Goal: Transaction & Acquisition: Purchase product/service

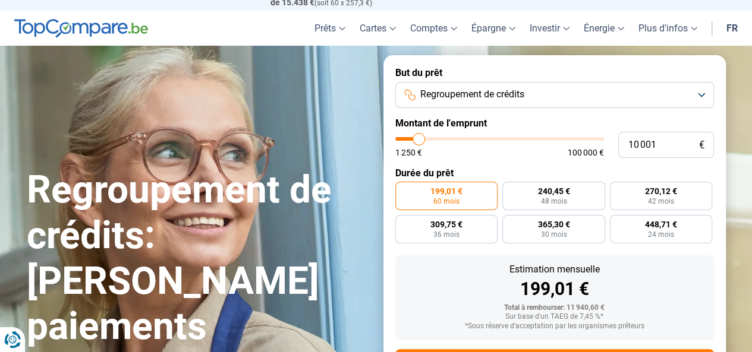
type input "13 750"
type input "13750"
type input "14 000"
type input "14000"
type input "14 250"
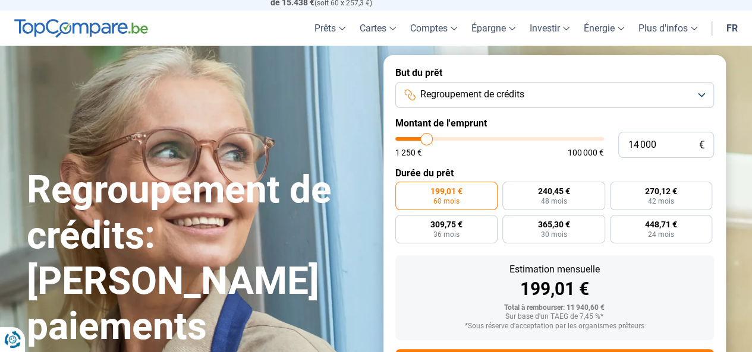
type input "14250"
type input "14 750"
type input "14750"
type input "15 250"
type input "15250"
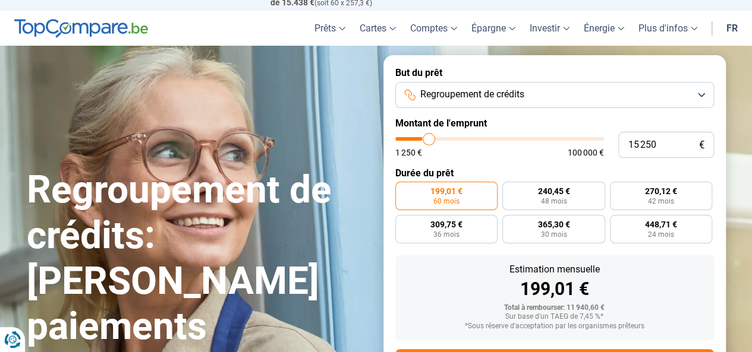
type input "15 500"
type input "15500"
type input "16 750"
type input "16750"
type input "18 500"
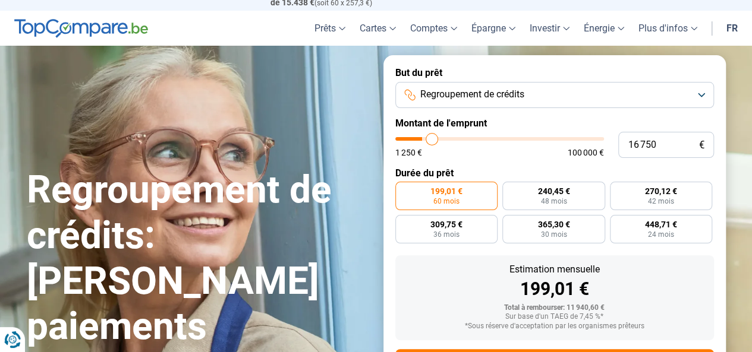
type input "18500"
type input "19 000"
type input "19000"
type input "20 250"
type input "20250"
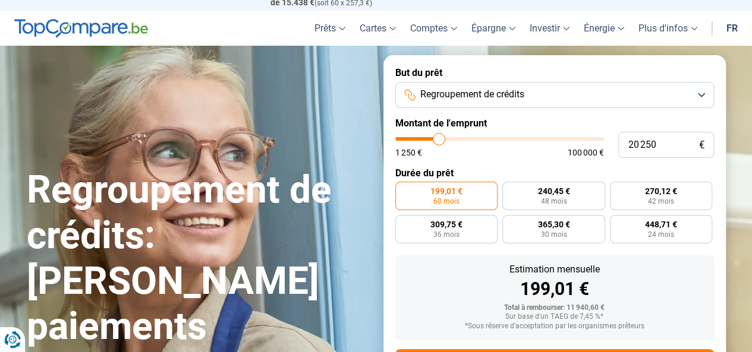
type input "20 500"
type input "20500"
type input "21 000"
type input "21000"
type input "23 250"
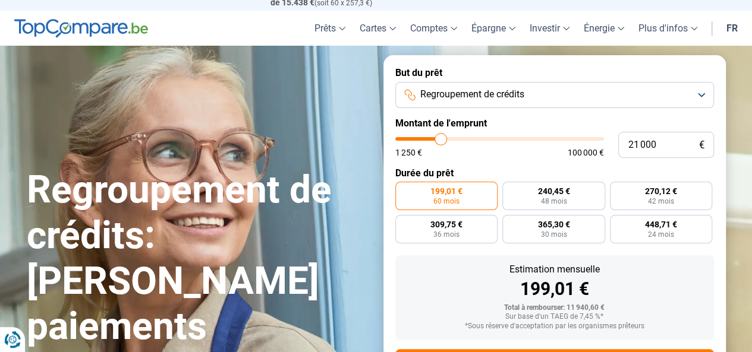
type input "23250"
type input "24 750"
type input "24750"
type input "26 000"
type input "26000"
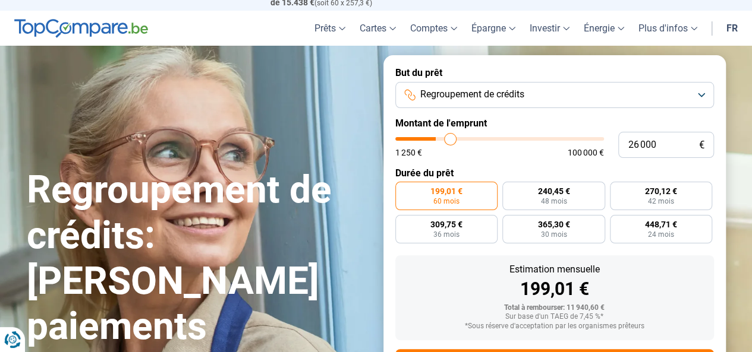
type input "26 500"
type input "26500"
type input "27 500"
type input "27500"
type input "27 750"
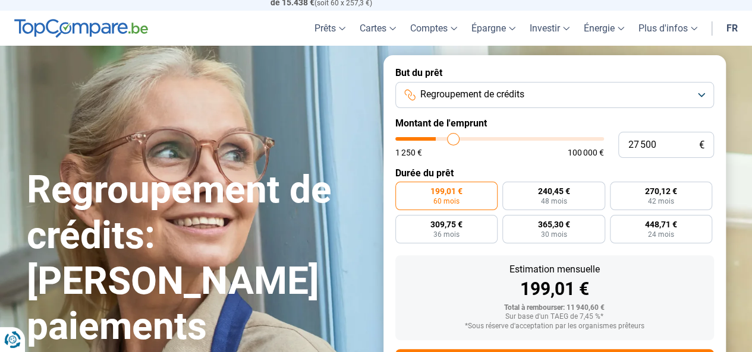
type input "27750"
type input "28 750"
type input "28750"
type input "29 500"
type input "29500"
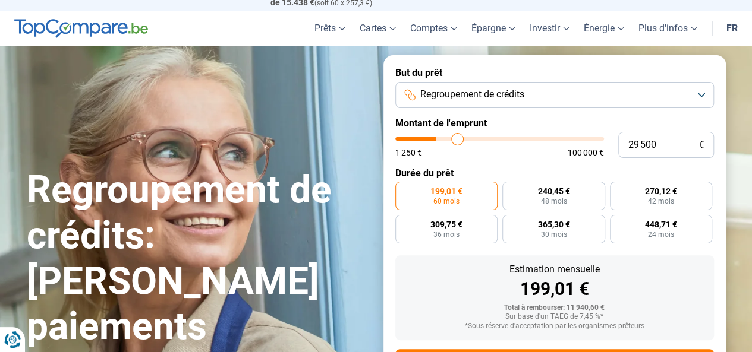
type input "30 250"
type input "30250"
type input "31 250"
type input "31250"
type input "31 500"
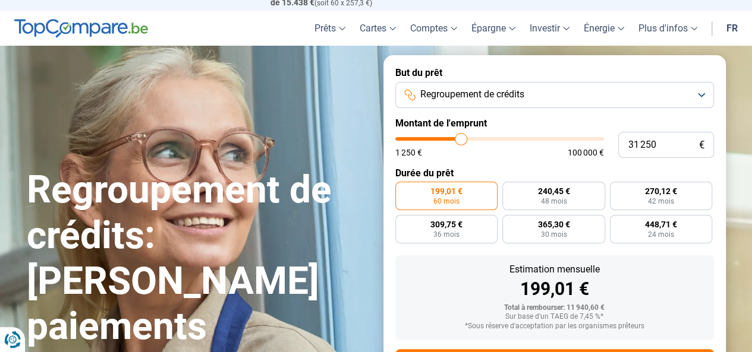
type input "31500"
type input "32 000"
type input "32000"
type input "32 500"
type input "32500"
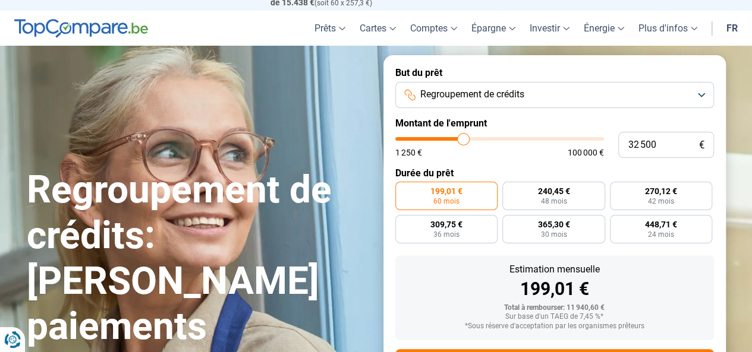
type input "32 750"
type input "32750"
type input "32 500"
type input "32500"
type input "32 250"
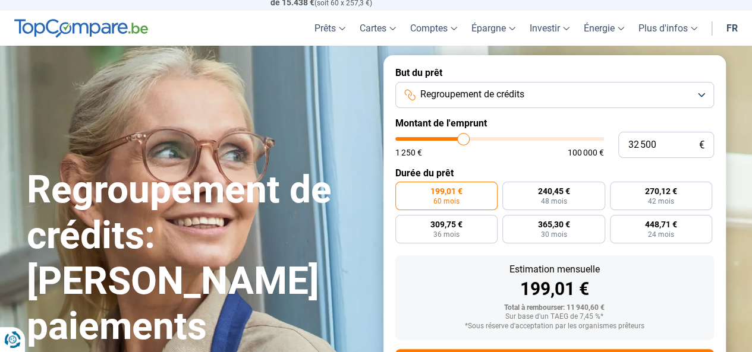
type input "32250"
type input "31 750"
type input "31750"
type input "31 000"
type input "31000"
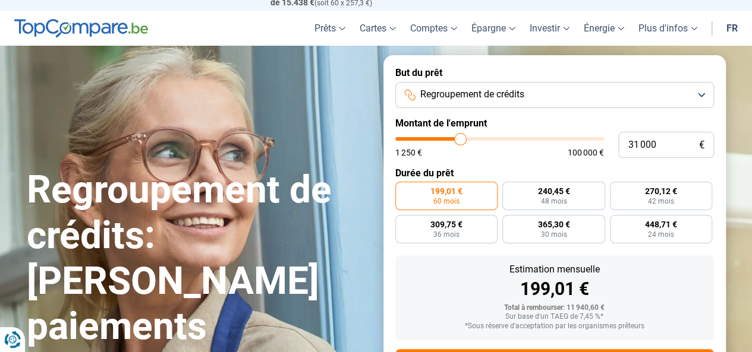
type input "30 250"
type input "30250"
type input "29 250"
type input "29250"
type input "29 000"
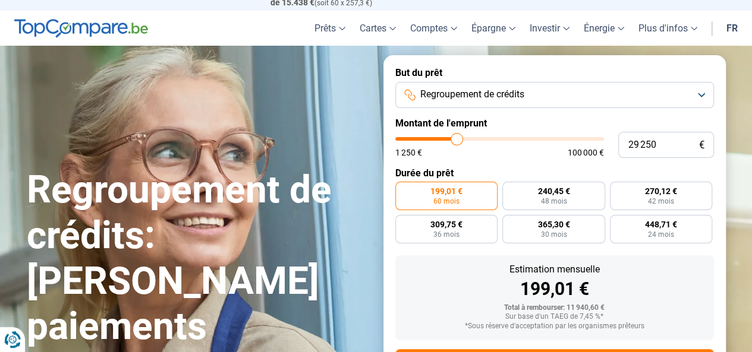
type input "29000"
type input "28 500"
type input "28500"
type input "28 000"
type input "28000"
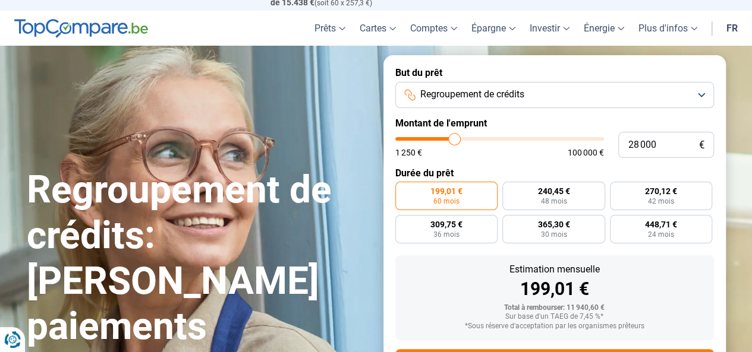
type input "27 500"
type input "27500"
type input "27 250"
type input "27250"
type input "27 000"
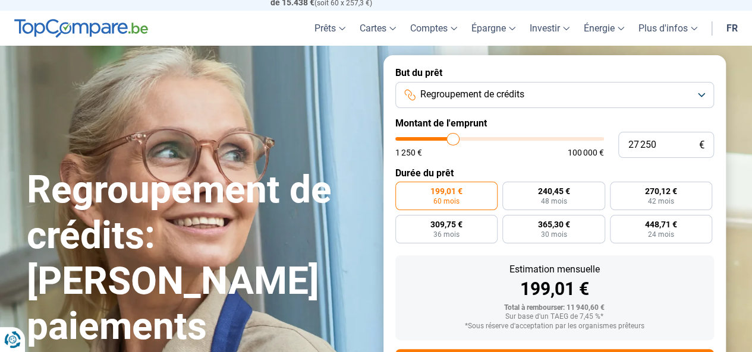
type input "27000"
type input "26 750"
type input "26750"
type input "27 000"
type input "27000"
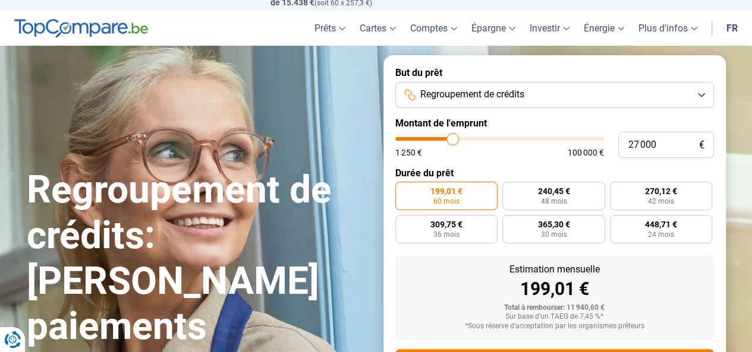
type input "26 750"
type input "26750"
type input "26 500"
type input "26500"
type input "26 000"
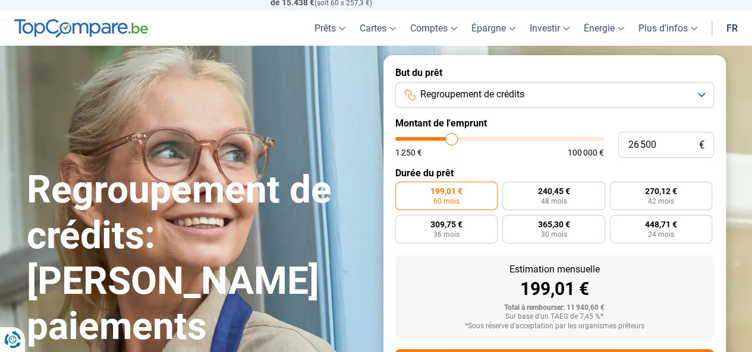
type input "26000"
type input "25 500"
type input "25500"
type input "25 250"
type input "25250"
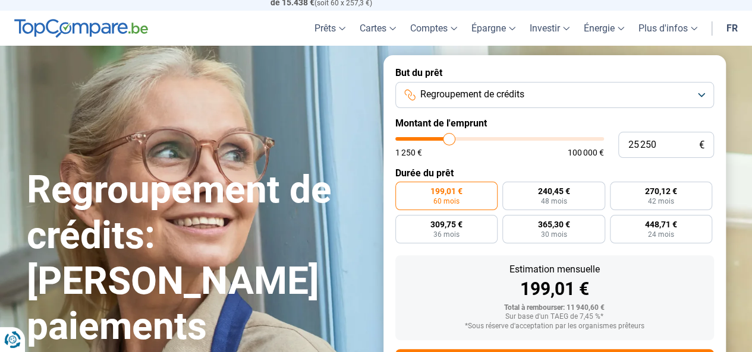
type input "25 500"
type input "25500"
type input "25 250"
type input "25250"
type input "25 500"
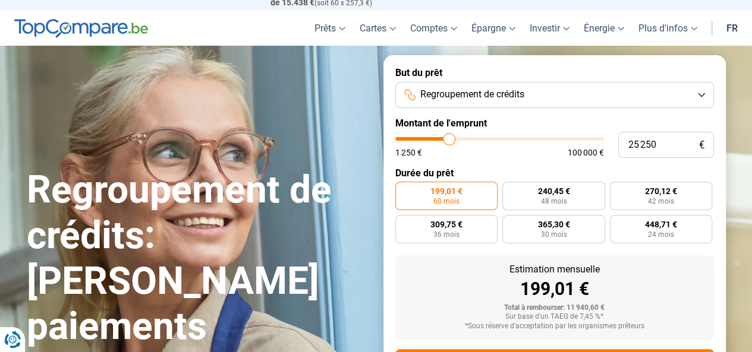
type input "25500"
type input "25 250"
type input "25250"
type input "24 750"
type input "24750"
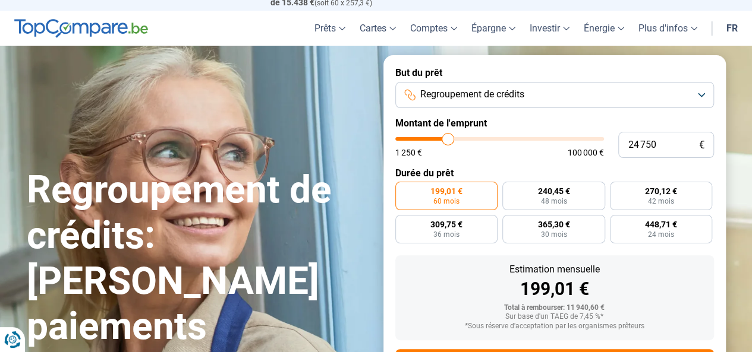
type input "24 500"
type input "24500"
type input "23 000"
type input "23000"
type input "22 500"
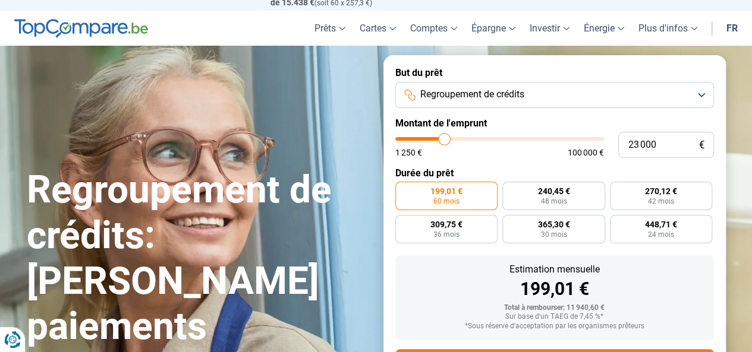
type input "22500"
type input "22 250"
type input "22250"
type input "21 750"
type input "21750"
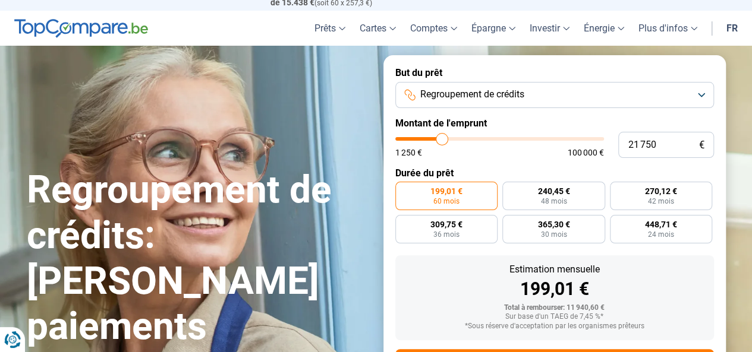
type input "21 500"
type input "21500"
type input "21 000"
type input "21000"
type input "20 250"
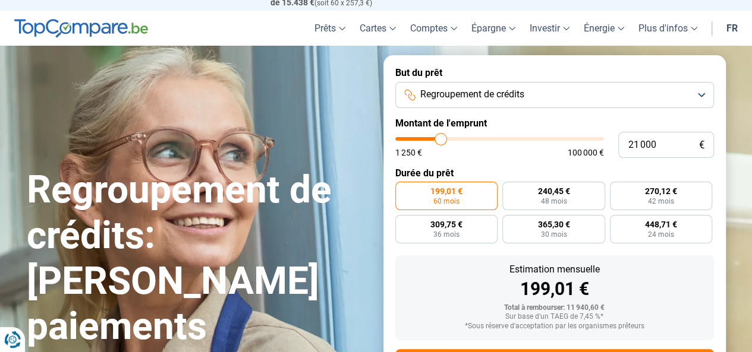
type input "20250"
type input "20 000"
type input "20000"
type input "19 250"
type input "19250"
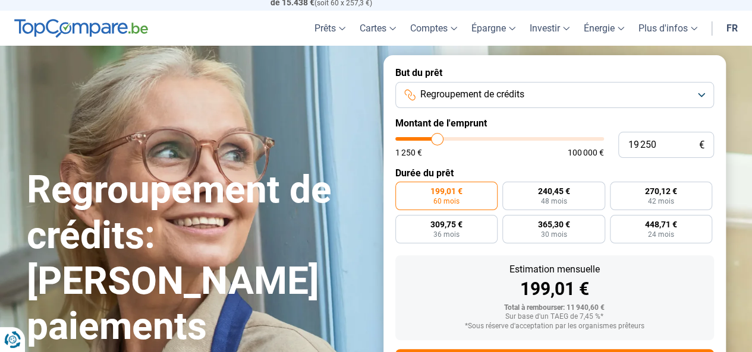
type input "18 250"
type input "18250"
type input "17 250"
type input "17250"
type input "16 500"
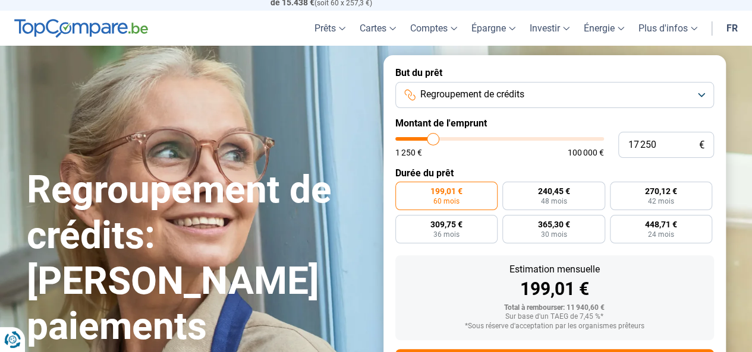
type input "16500"
type input "16 250"
type input "16250"
type input "15 750"
type input "15750"
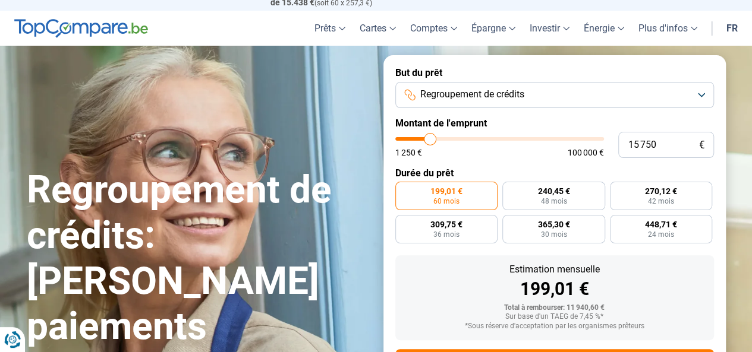
type input "15 000"
type input "15000"
type input "14 750"
type input "14750"
type input "14 250"
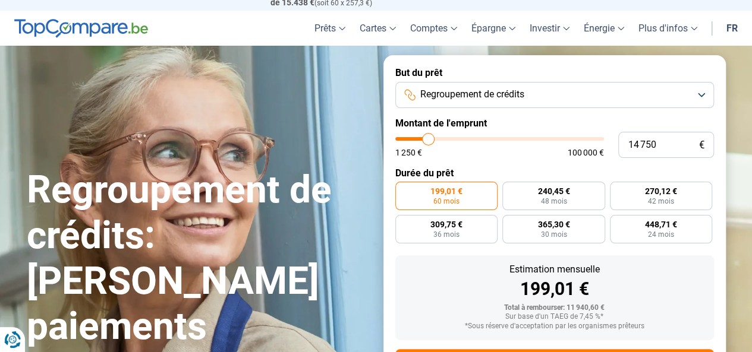
type input "14250"
type input "13 250"
type input "13250"
type input "12 500"
type input "12500"
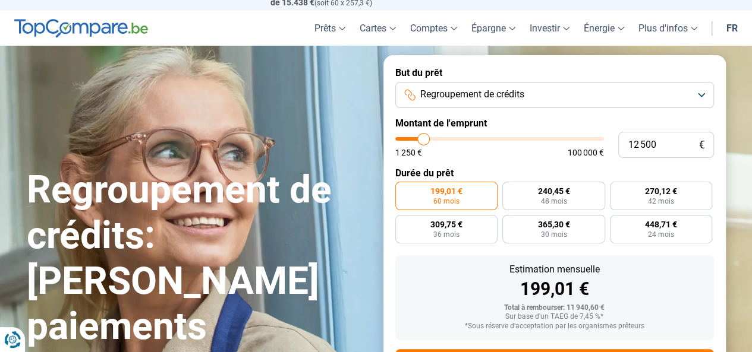
type input "12 250"
type input "12250"
type input "12 000"
type input "12000"
type input "11 250"
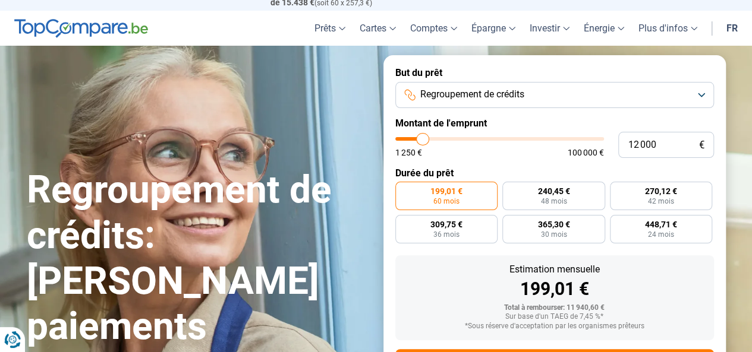
type input "11250"
type input "10 750"
type input "10750"
type input "10 250"
type input "10250"
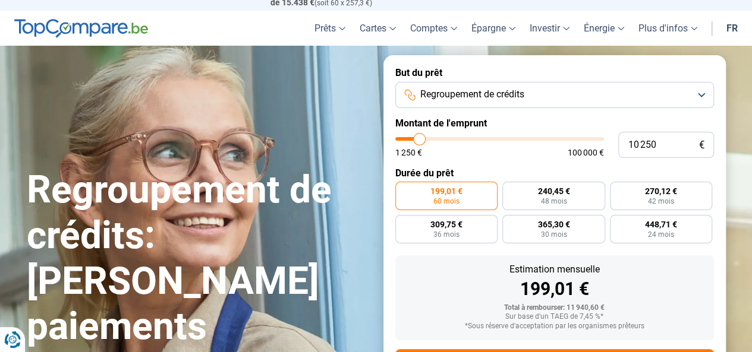
type input "9 500"
type input "9500"
type input "9 250"
type input "9250"
type input "8 500"
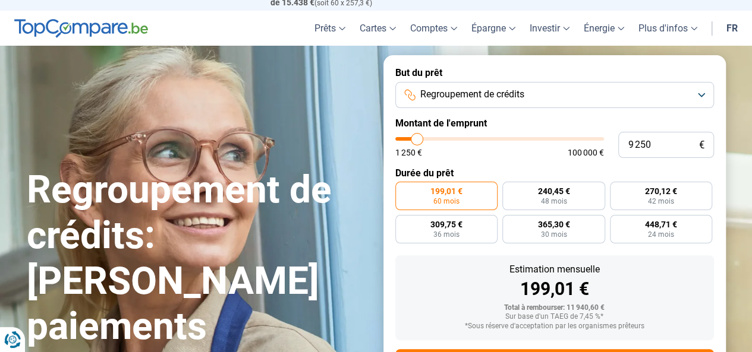
type input "8500"
type input "8 250"
type input "8250"
type input "8 500"
type input "8500"
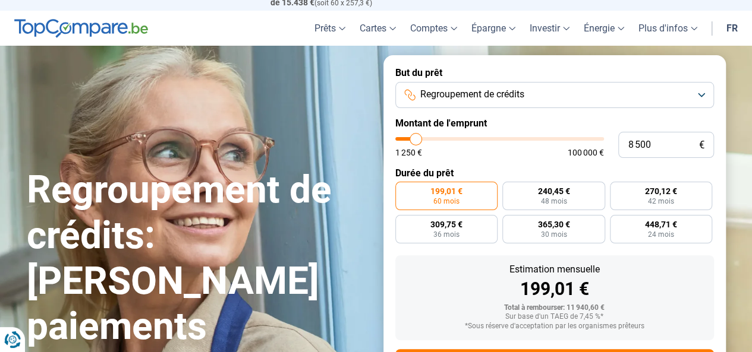
type input "9 000"
type input "9000"
type input "9 250"
type input "9250"
type input "9 750"
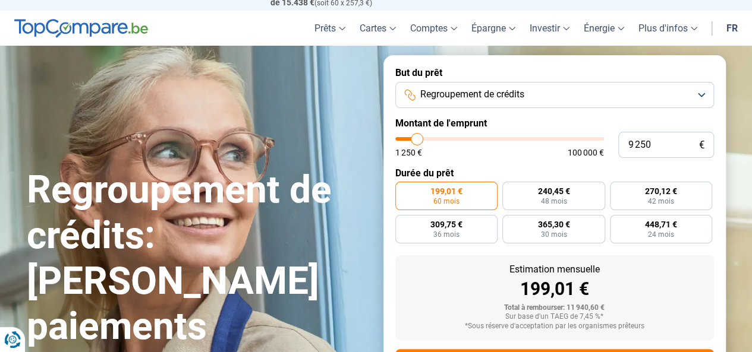
type input "9750"
type input "10 250"
type input "10250"
type input "10 000"
type input "10000"
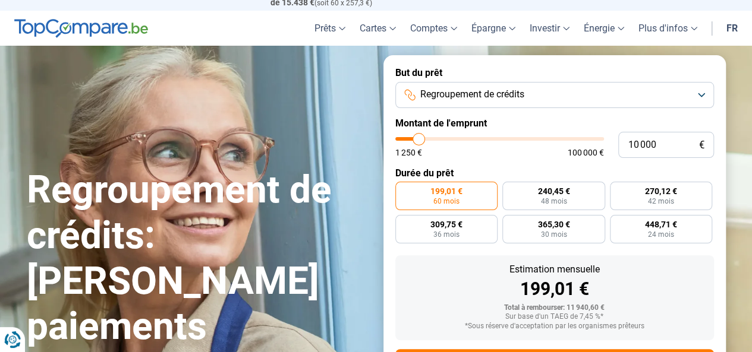
type input "10 250"
type input "10250"
type input "10 000"
type input "10000"
drag, startPoint x: 425, startPoint y: 141, endPoint x: 418, endPoint y: 134, distance: 10.5
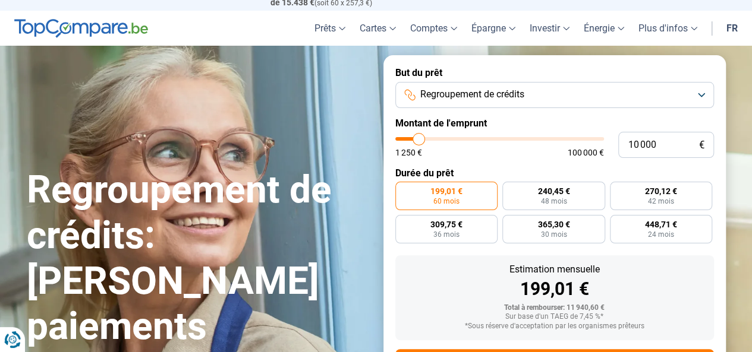
click at [418, 137] on input "range" at bounding box center [499, 139] width 209 height 4
radio input "true"
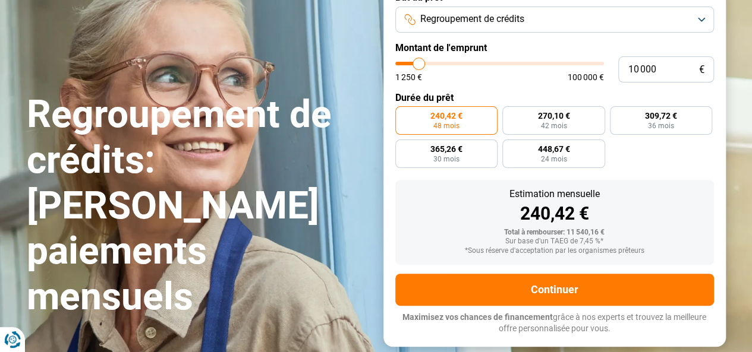
scroll to position [86, 0]
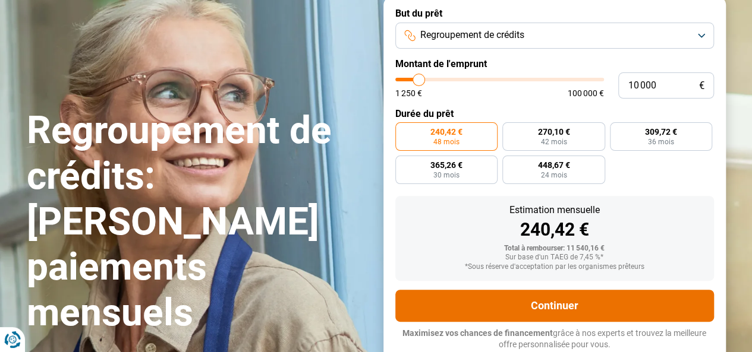
click at [502, 295] on button "Continuer" at bounding box center [554, 306] width 318 height 32
click at [597, 309] on button "Continuer" at bounding box center [554, 306] width 318 height 32
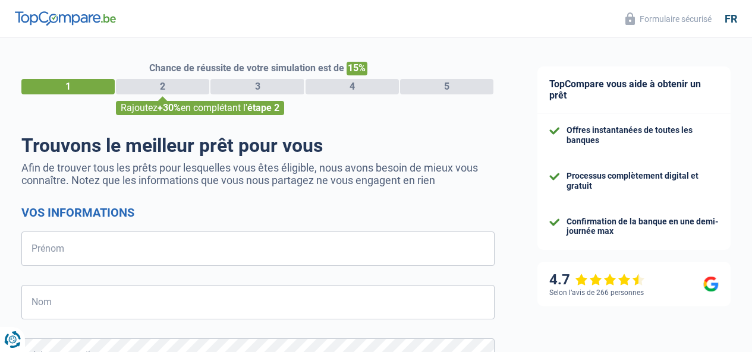
select select "32"
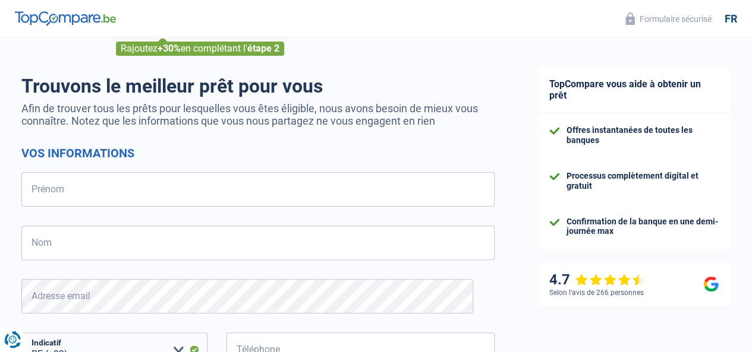
scroll to position [119, 0]
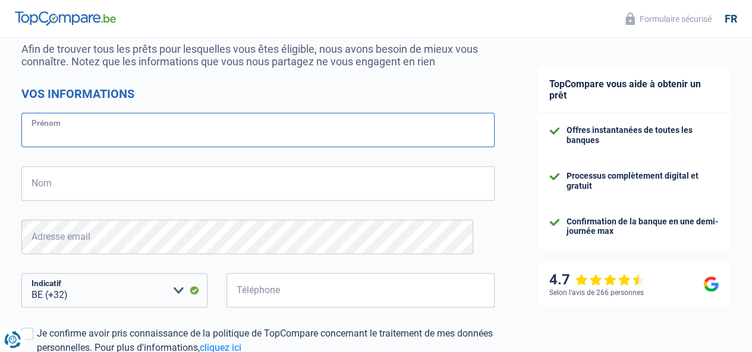
click at [92, 133] on input "Prénom" at bounding box center [257, 130] width 473 height 34
type input "Bilal"
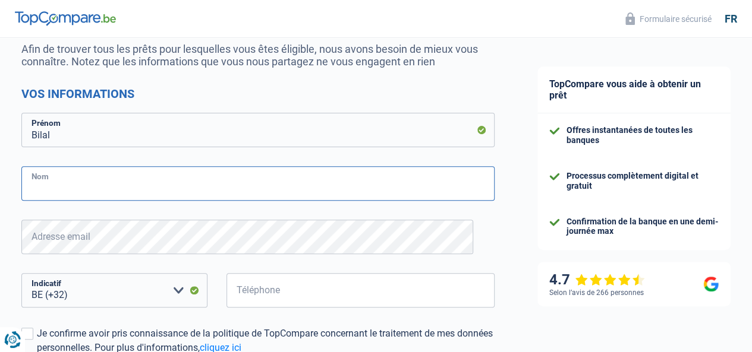
click at [111, 179] on input "Nom" at bounding box center [257, 183] width 473 height 34
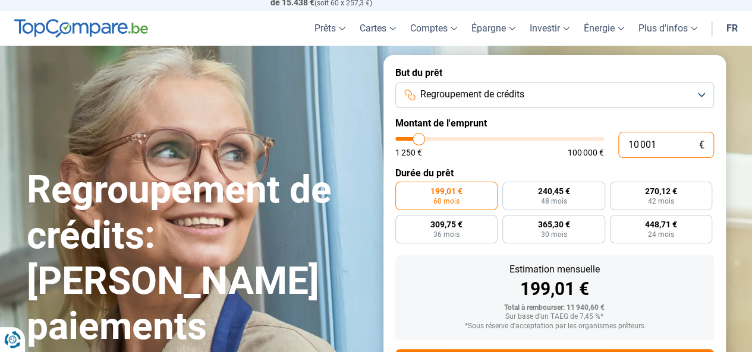
drag, startPoint x: 670, startPoint y: 151, endPoint x: 446, endPoint y: 128, distance: 225.1
click at [474, 129] on form "But du prêt Regroupement de crédits Montant de l'emprunt 10 001 € 1 250 € 100 0…" at bounding box center [554, 238] width 342 height 367
type input "1"
type input "1250"
type input "11"
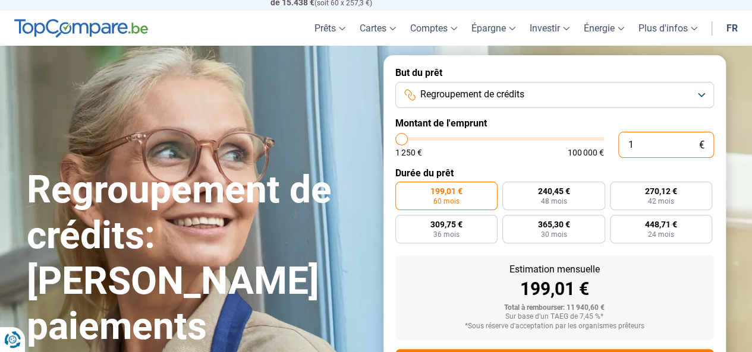
type input "1250"
type input "115"
type input "1250"
type input "1 152"
type input "1250"
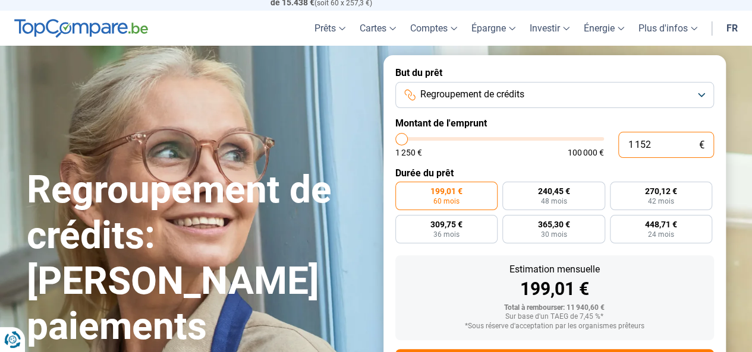
type input "11 527"
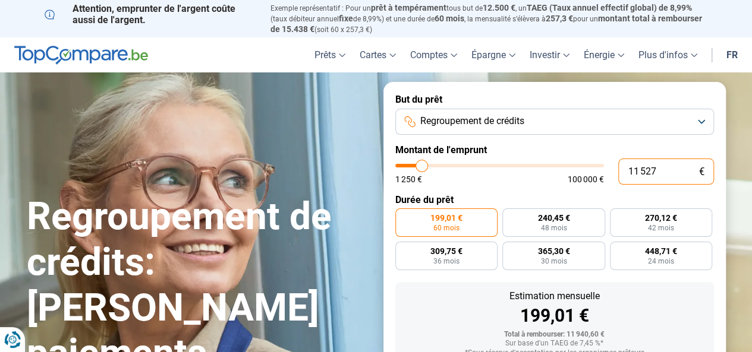
type input "11500"
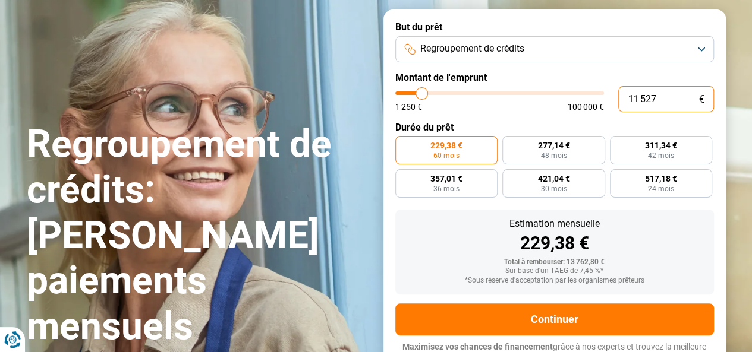
scroll to position [86, 0]
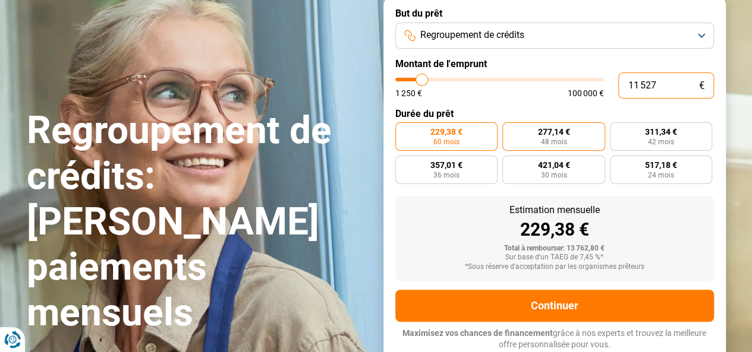
type input "11 527"
click at [528, 141] on label "277,14 € 48 mois" at bounding box center [553, 136] width 103 height 29
click at [510, 130] on input "277,14 € 48 mois" at bounding box center [506, 126] width 8 height 8
radio input "true"
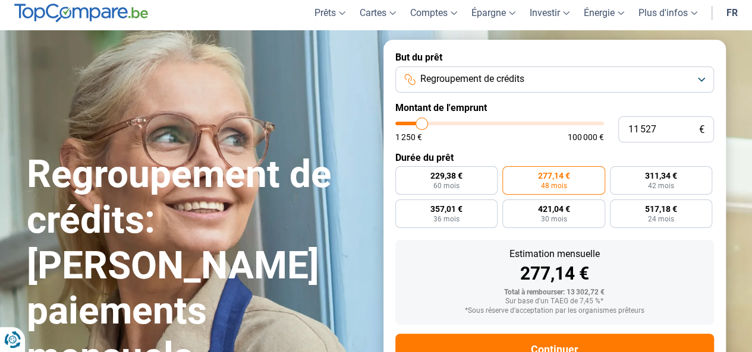
scroll to position [27, 0]
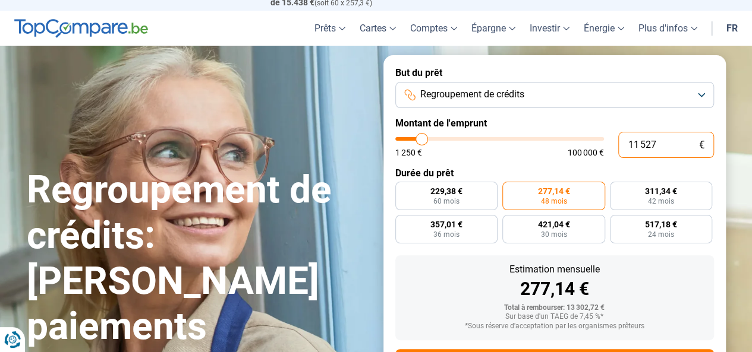
drag, startPoint x: 654, startPoint y: 140, endPoint x: 609, endPoint y: 144, distance: 45.3
click at [609, 144] on div "11 527 € 1 250 € 100 000 €" at bounding box center [554, 145] width 318 height 26
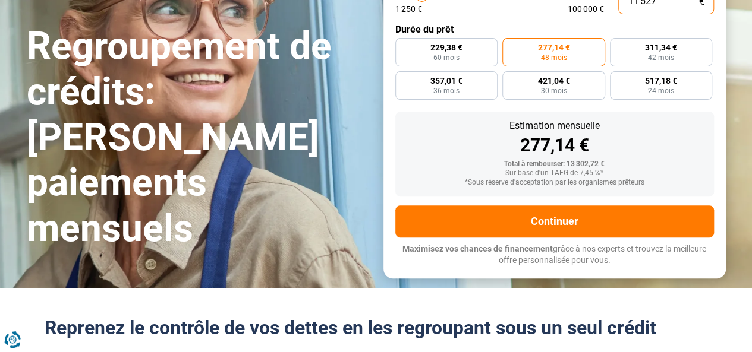
scroll to position [86, 0]
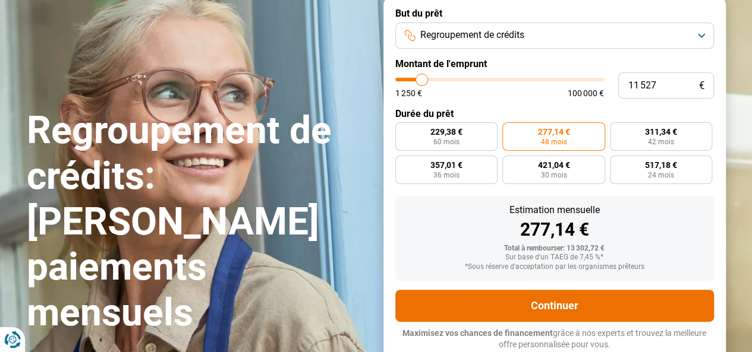
click at [497, 314] on button "Continuer" at bounding box center [554, 306] width 318 height 32
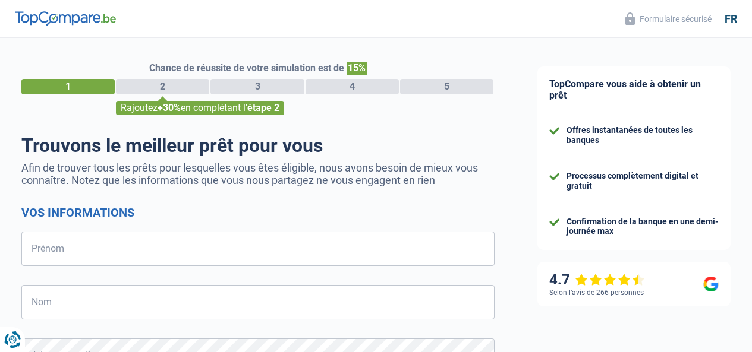
select select "32"
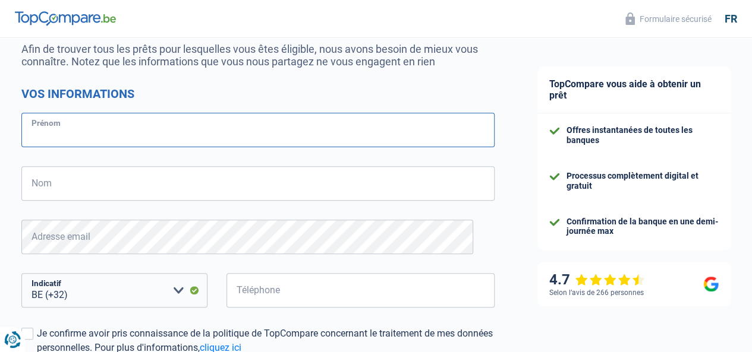
click at [117, 123] on input "Prénom" at bounding box center [257, 130] width 473 height 34
type input "Bilal"
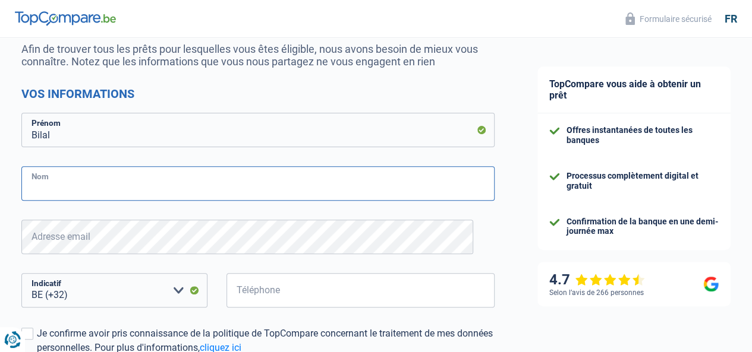
click at [115, 179] on input "Nom" at bounding box center [257, 183] width 473 height 34
click at [103, 186] on input "Nom" at bounding box center [257, 183] width 473 height 34
type input "Ouazarf"
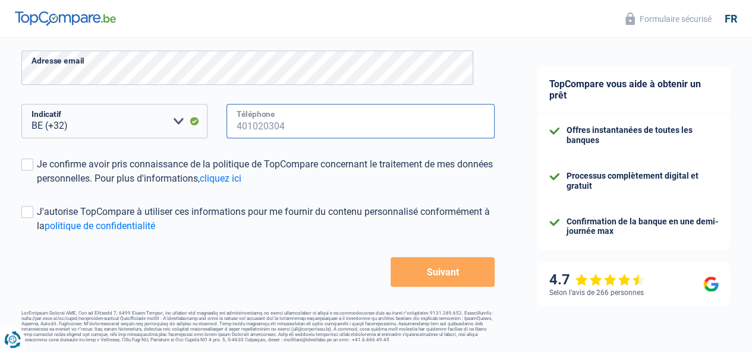
click at [301, 134] on input "Téléphone" at bounding box center [360, 121] width 268 height 34
type input "0489697296"
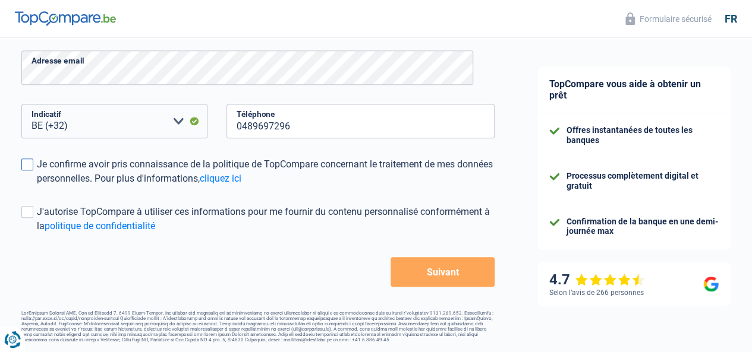
click at [50, 162] on div "Je confirme avoir pris connaissance de la politique de TopCompare concernant le…" at bounding box center [266, 171] width 458 height 29
click at [37, 186] on input "Je confirme avoir pris connaissance de la politique de TopCompare concernant le…" at bounding box center [37, 186] width 0 height 0
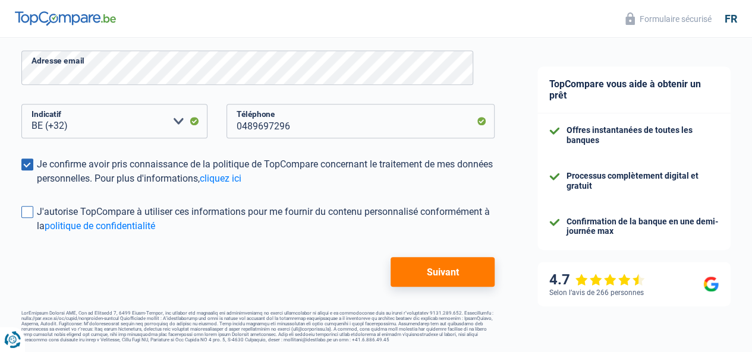
click at [33, 216] on span at bounding box center [27, 212] width 12 height 12
click at [37, 234] on input "J'autorise TopCompare à utiliser ces informations pour me fournir du contenu pe…" at bounding box center [37, 234] width 0 height 0
click at [411, 270] on button "Suivant" at bounding box center [442, 272] width 104 height 30
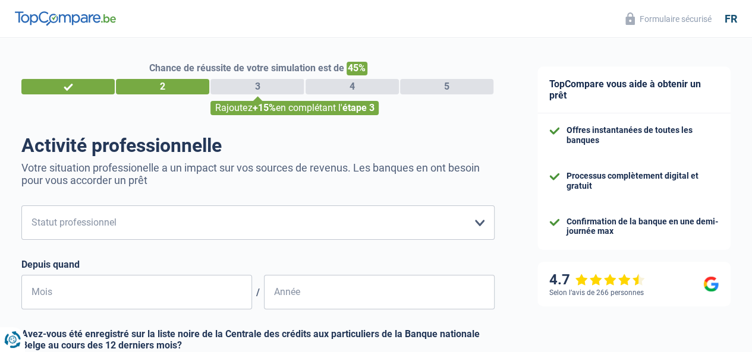
scroll to position [119, 0]
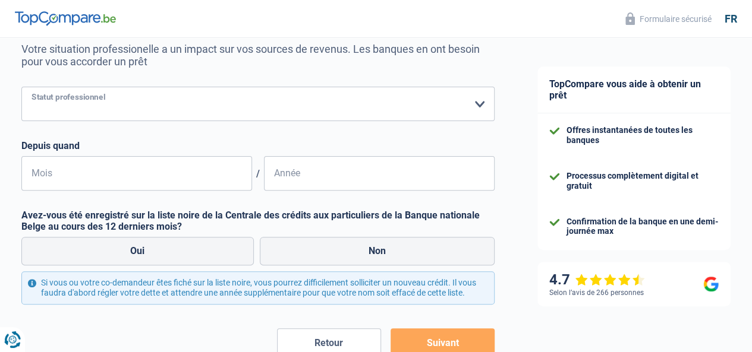
click at [155, 102] on select "Ouvrier Employé privé Employé public Invalide Indépendant Pensionné Chômeur Mut…" at bounding box center [257, 104] width 473 height 34
select select "privateEmployee"
click at [31, 88] on select "Ouvrier Employé privé Employé public Invalide Indépendant Pensionné Chômeur Mut…" at bounding box center [257, 104] width 473 height 34
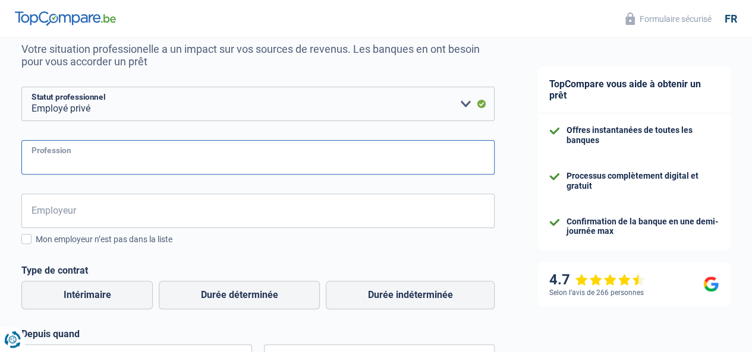
click at [106, 165] on input "Profession" at bounding box center [257, 157] width 473 height 34
type input "Enseignant"
click at [106, 217] on input "Employeur" at bounding box center [257, 211] width 473 height 34
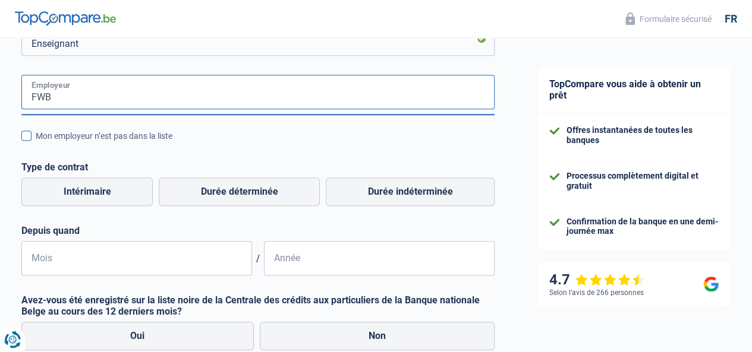
scroll to position [297, 0]
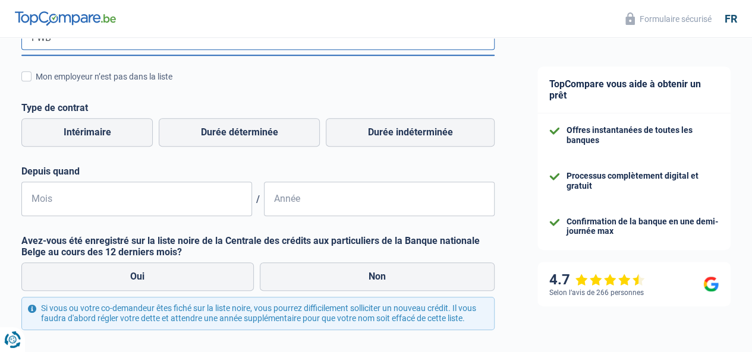
type input "FWB"
click at [197, 56] on fieldset "FWB Employeur" at bounding box center [257, 40] width 473 height 50
click at [198, 74] on div "Mon employeur n’est pas dans la liste" at bounding box center [265, 77] width 459 height 12
click at [36, 83] on input "Mon employeur n’est pas dans la liste" at bounding box center [36, 83] width 0 height 0
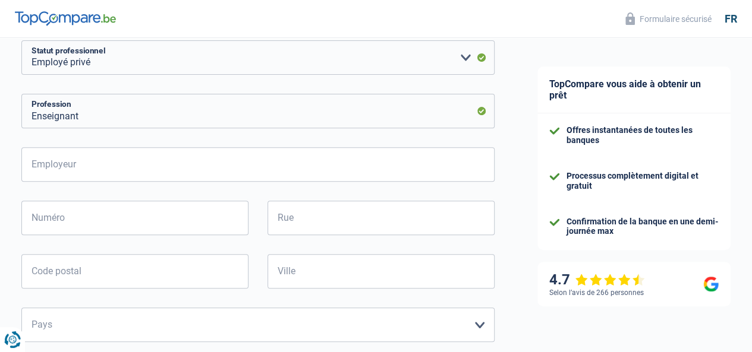
scroll to position [238, 0]
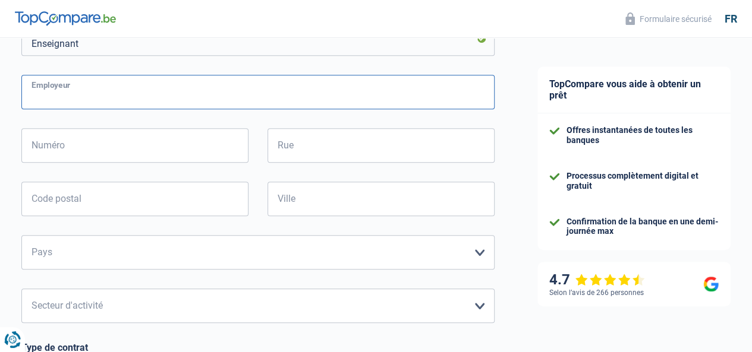
click at [151, 91] on input "Employeur" at bounding box center [257, 92] width 473 height 34
type input "FWB"
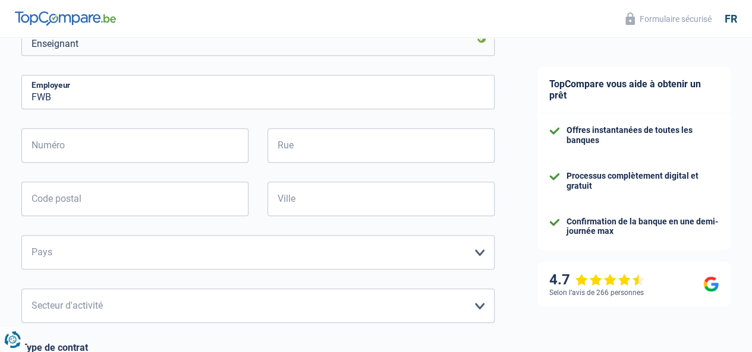
click at [150, 116] on div "FWB Employeur Numéro Tous les champs sont obligatoires. Veuillez fournir une ré…" at bounding box center [257, 265] width 473 height 381
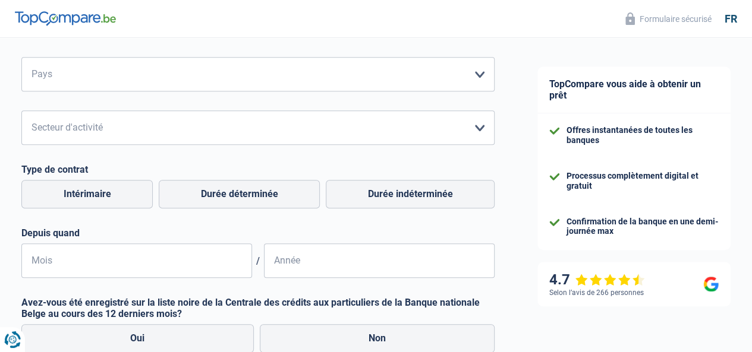
scroll to position [475, 0]
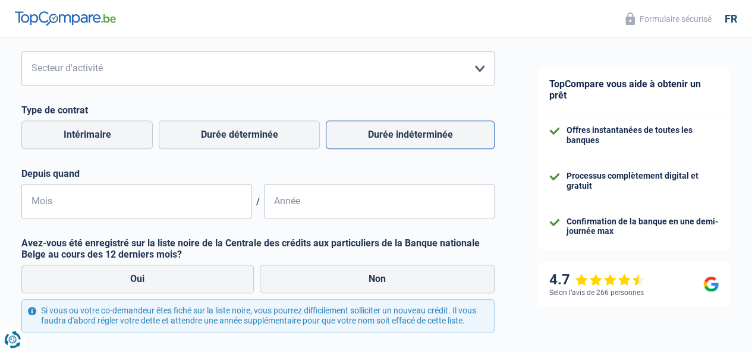
click at [403, 131] on label "Durée indéterminée" at bounding box center [410, 135] width 169 height 29
click at [403, 131] on input "Durée indéterminée" at bounding box center [410, 135] width 169 height 29
radio input "true"
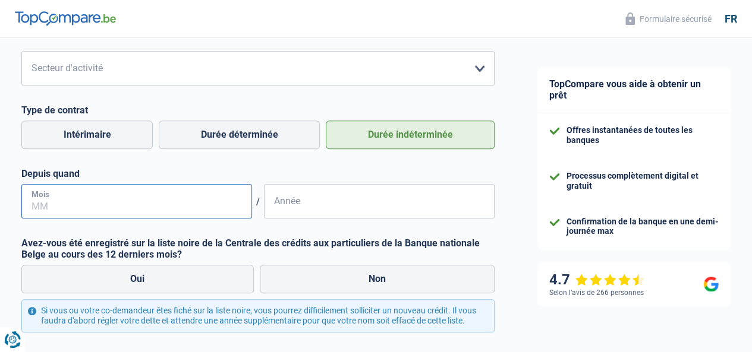
click at [156, 211] on input "Mois" at bounding box center [136, 201] width 231 height 34
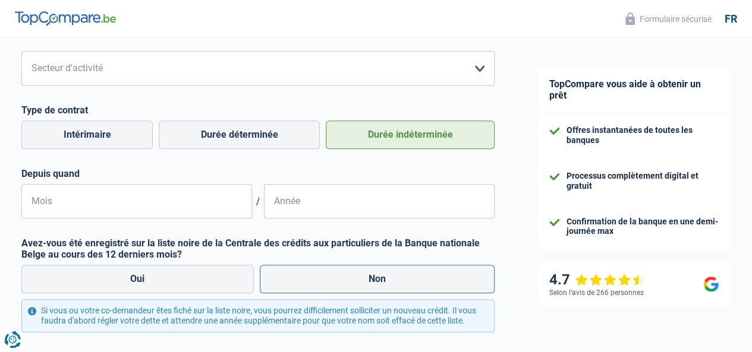
click at [301, 276] on label "Non" at bounding box center [377, 279] width 235 height 29
click at [301, 276] on input "Non" at bounding box center [377, 279] width 235 height 29
radio input "true"
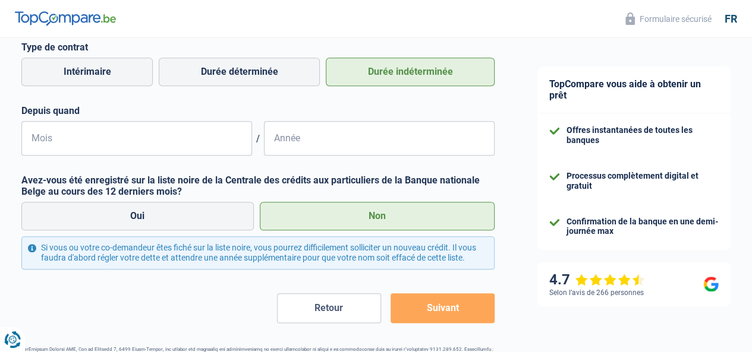
scroll to position [528, 0]
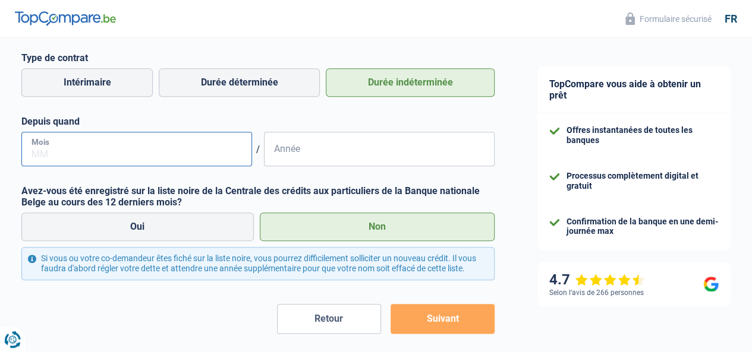
click at [160, 152] on input "Mois" at bounding box center [136, 149] width 231 height 34
type input "09"
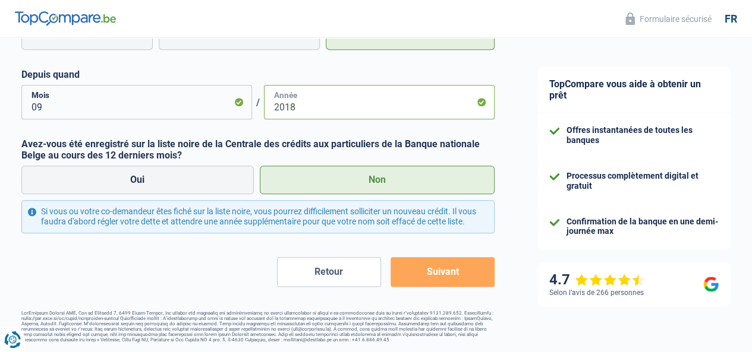
scroll to position [587, 0]
type input "2018"
click at [415, 276] on button "Suivant" at bounding box center [442, 272] width 104 height 30
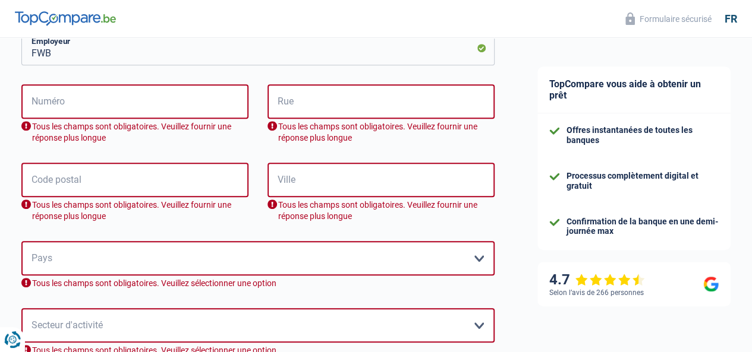
scroll to position [208, 0]
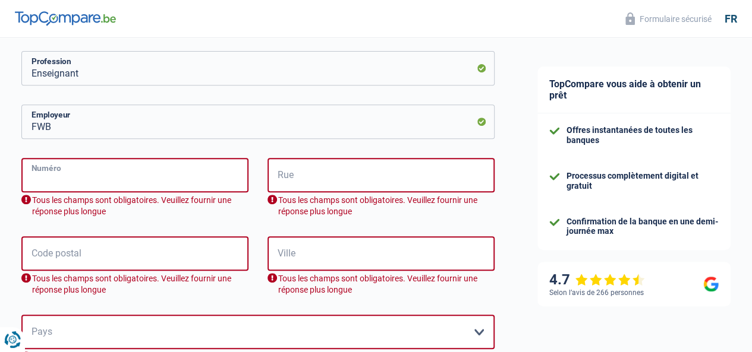
click at [151, 169] on input "Numéro" at bounding box center [134, 175] width 227 height 34
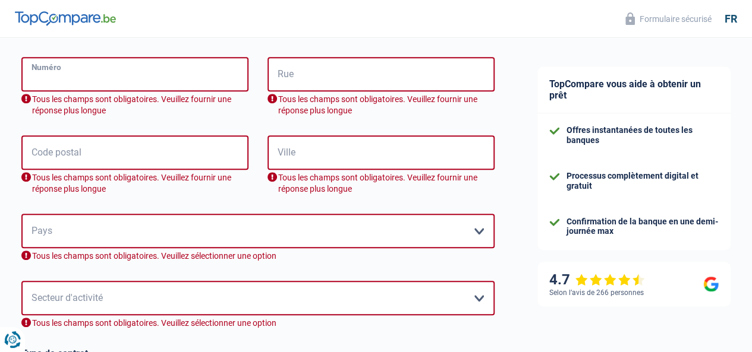
scroll to position [327, 0]
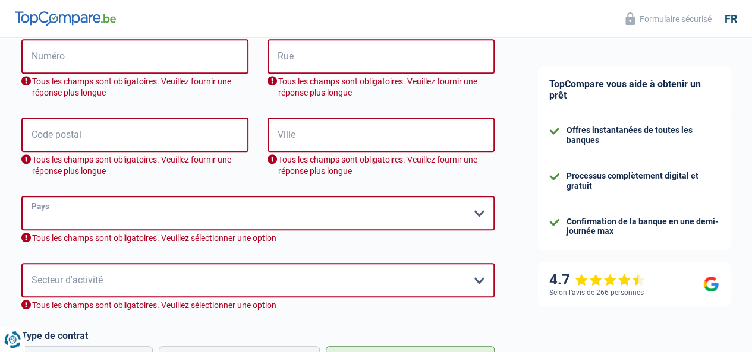
click at [135, 207] on select "Belgique France Allemagne Italie Luxembourg Pays-Bas Espagne Suisse Veuillez sé…" at bounding box center [257, 213] width 473 height 34
select select "BE"
click at [31, 197] on select "Belgique France Allemagne Italie Luxembourg Pays-Bas Espagne Suisse Veuillez sé…" at bounding box center [257, 213] width 473 height 34
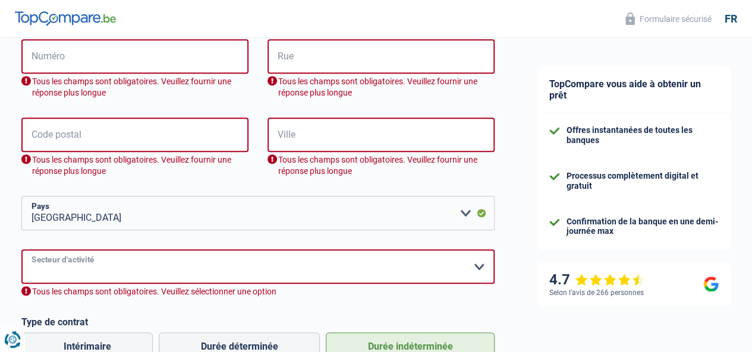
click at [100, 260] on select "Agriculture/Pêche Industrie Horeca Courier/Fitness/Taxi Construction Banques/As…" at bounding box center [257, 267] width 473 height 34
click at [18, 203] on div "Chance de réussite de votre simulation est de 45% 1 2 3 4 5 Rajoutez +15% en co…" at bounding box center [258, 182] width 516 height 952
click at [135, 254] on select "Agriculture/Pêche Industrie Horeca Courier/Fitness/Taxi Construction Banques/As…" at bounding box center [257, 267] width 473 height 34
select select "otherInstitutions"
click at [31, 251] on select "Agriculture/Pêche Industrie Horeca Courier/Fitness/Taxi Construction Banques/As…" at bounding box center [257, 267] width 473 height 34
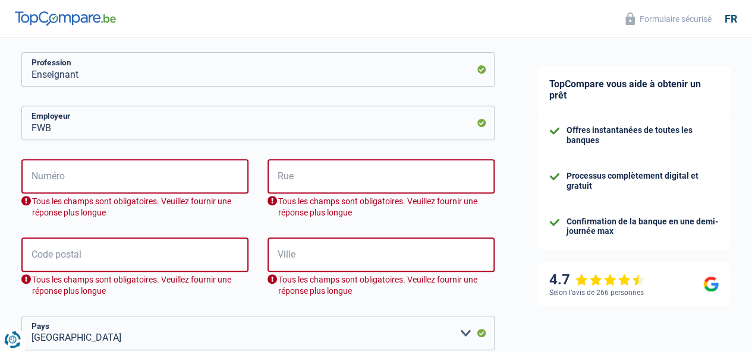
scroll to position [208, 0]
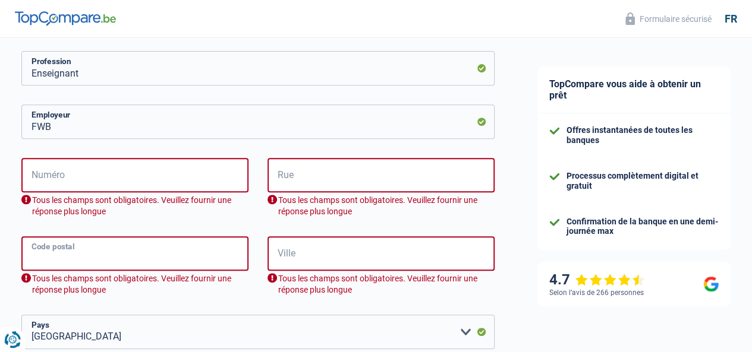
click at [99, 250] on input "Code postal" at bounding box center [134, 253] width 227 height 34
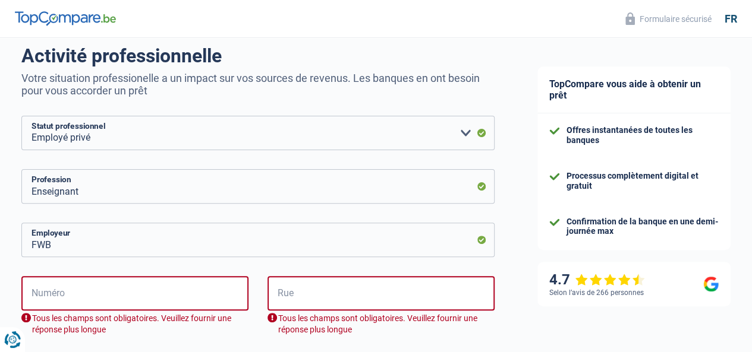
type input "1081"
click at [429, 317] on div "Tous les champs sont obligatoires. Veuillez fournir une réponse plus longue" at bounding box center [380, 325] width 227 height 23
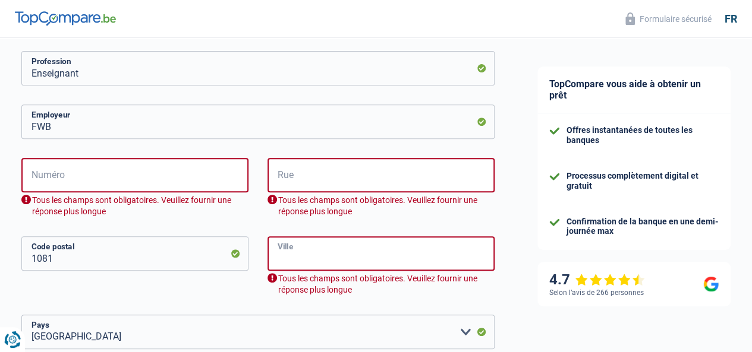
click at [362, 252] on input "Ville" at bounding box center [380, 253] width 227 height 34
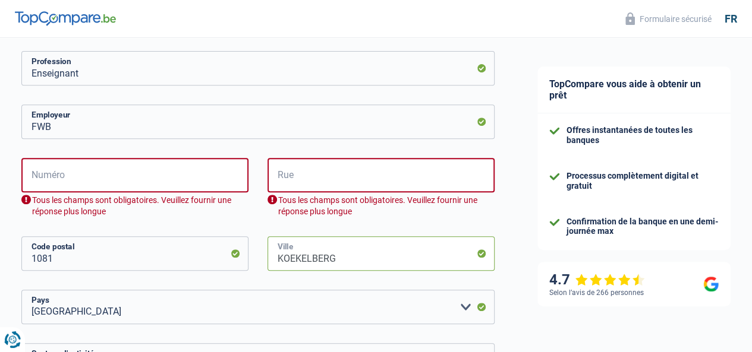
type input "KOEKELBERG"
click at [192, 166] on input "Numéro" at bounding box center [134, 175] width 227 height 34
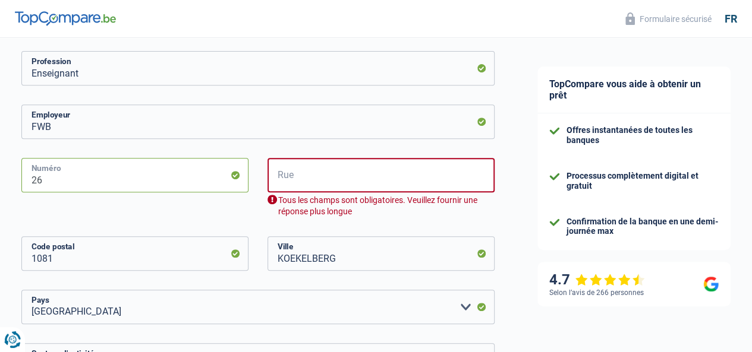
type input "26"
click at [341, 178] on input "Rue" at bounding box center [380, 175] width 227 height 34
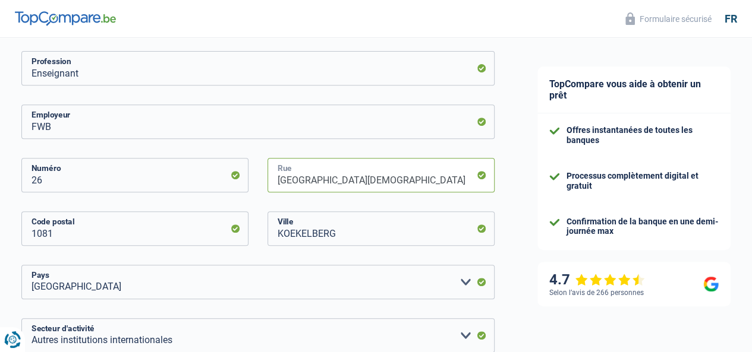
type input "rue de l eglise saint anne"
click at [498, 311] on div "Chance de réussite de votre simulation est de 45% 1 2 3 4 5 Rajoutez +15% en co…" at bounding box center [258, 269] width 516 height 889
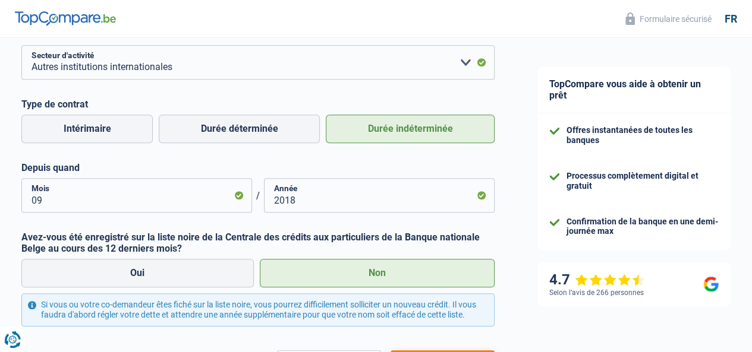
scroll to position [564, 0]
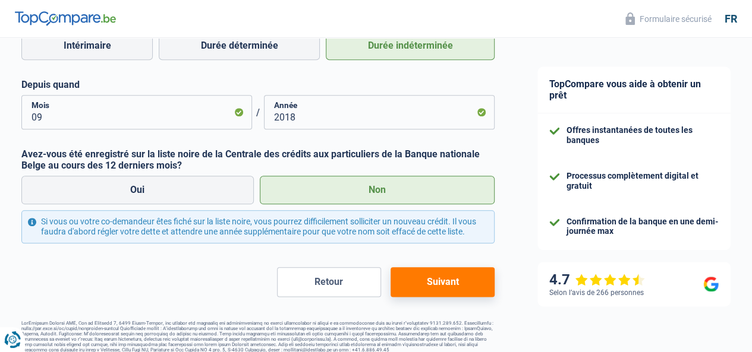
drag, startPoint x: 454, startPoint y: 296, endPoint x: 447, endPoint y: 304, distance: 10.6
click at [453, 296] on button "Suivant" at bounding box center [442, 282] width 104 height 30
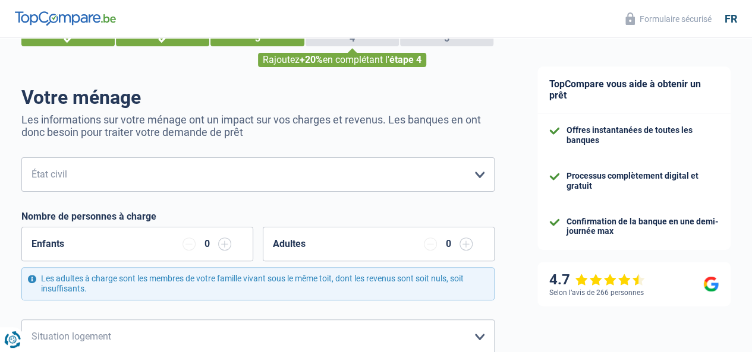
scroll to position [59, 0]
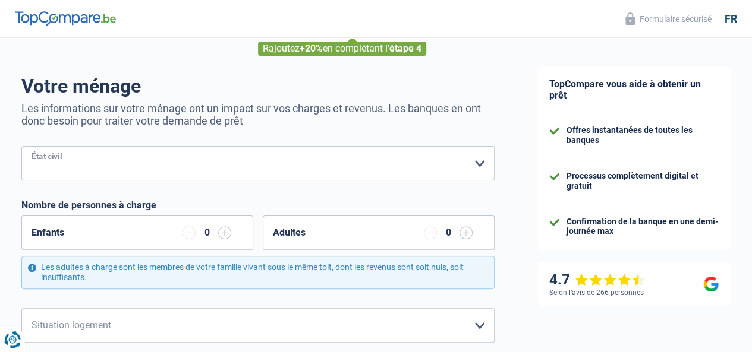
click at [171, 170] on select "Célibataire Marié(e) Cohabitant(e) légal(e) Divorcé(e) Veuf(ve) Séparé (de fait…" at bounding box center [257, 163] width 473 height 34
select select "single"
click at [31, 147] on select "Célibataire Marié(e) Cohabitant(e) légal(e) Divorcé(e) Veuf(ve) Séparé (de fait…" at bounding box center [257, 163] width 473 height 34
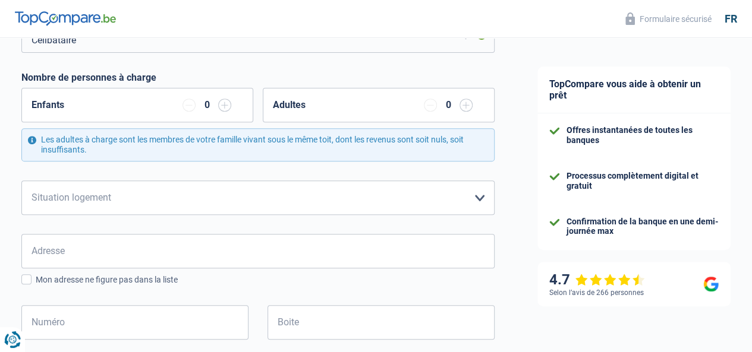
scroll to position [238, 0]
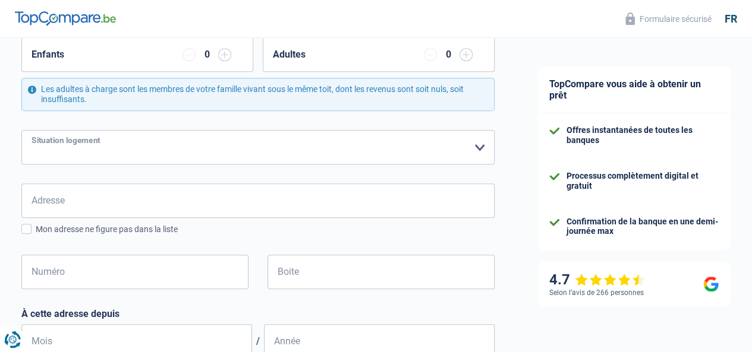
click at [128, 143] on select "Locataire Propriétaire avec prêt hypothécaire Propriétaire sans prêt hypothécai…" at bounding box center [257, 147] width 473 height 34
click at [464, 149] on select "Locataire Propriétaire avec prêt hypothécaire Propriétaire sans prêt hypothécai…" at bounding box center [257, 147] width 473 height 34
select select "liveWithParents"
click at [31, 130] on select "Locataire Propriétaire avec prêt hypothécaire Propriétaire sans prêt hypothécai…" at bounding box center [257, 147] width 473 height 34
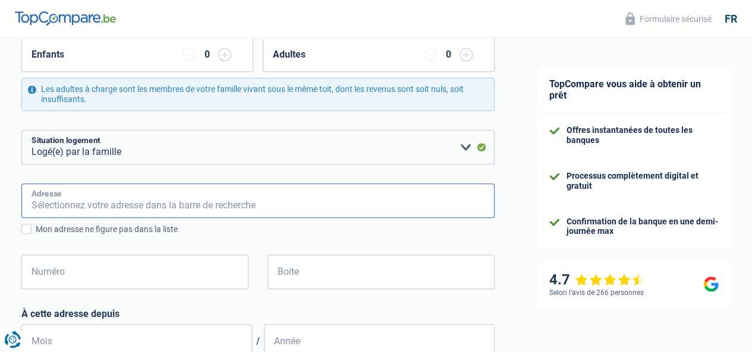
click at [191, 212] on input "Adresse" at bounding box center [257, 201] width 473 height 34
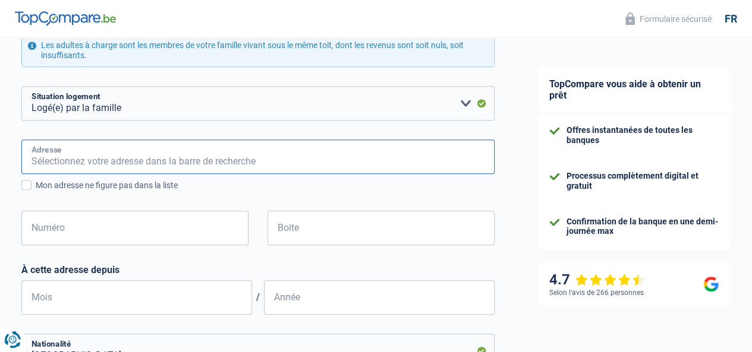
scroll to position [297, 0]
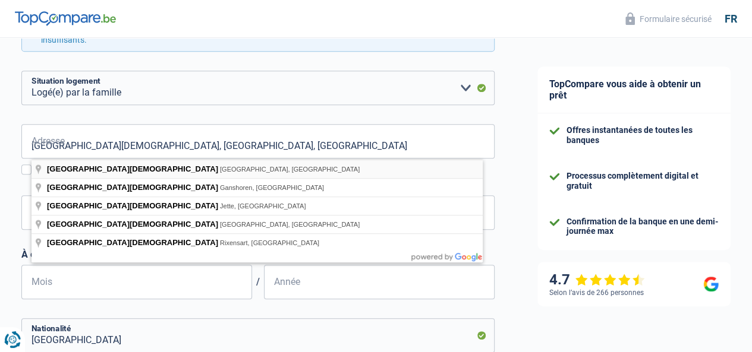
type input "Rue de l'Eglise Sainte-Anne, 1081, Koekelberg, BE"
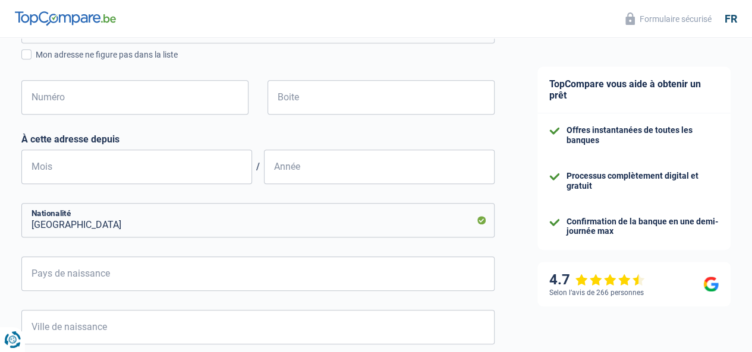
scroll to position [416, 0]
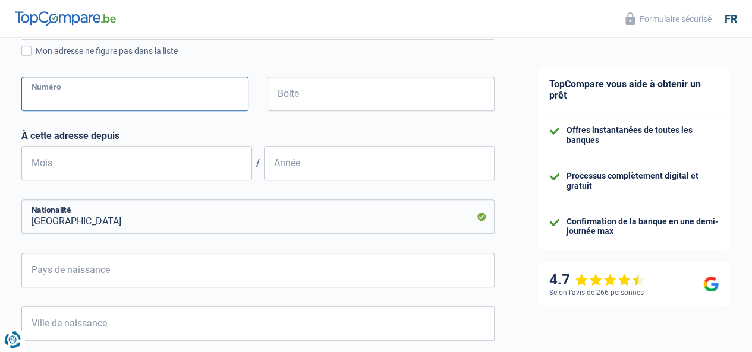
click at [143, 103] on input "Numéro" at bounding box center [134, 94] width 227 height 34
type input "26"
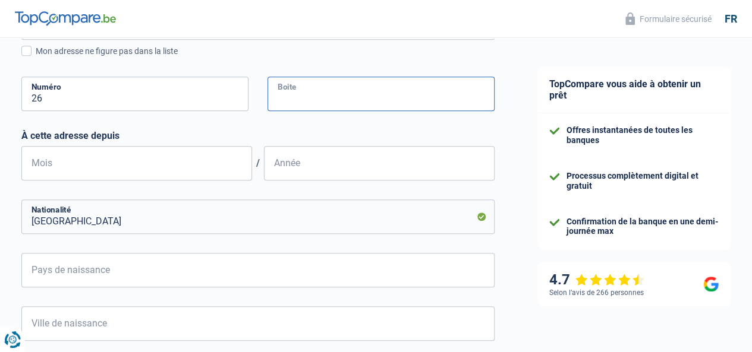
click at [395, 95] on input "Boite" at bounding box center [380, 94] width 227 height 34
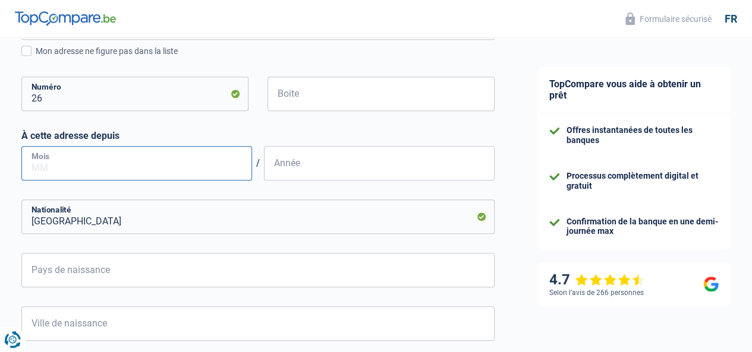
click at [161, 163] on input "Mois" at bounding box center [136, 163] width 231 height 34
type input "1"
type input "05"
click at [304, 170] on input "Année" at bounding box center [379, 163] width 231 height 34
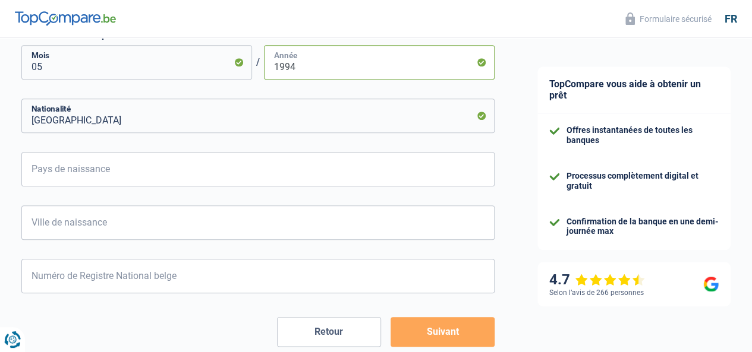
scroll to position [535, 0]
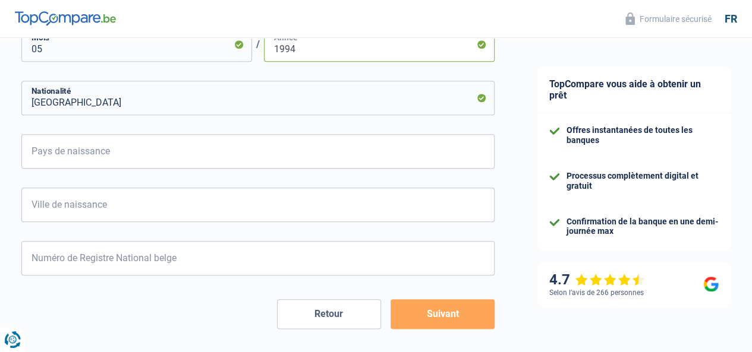
type input "1994"
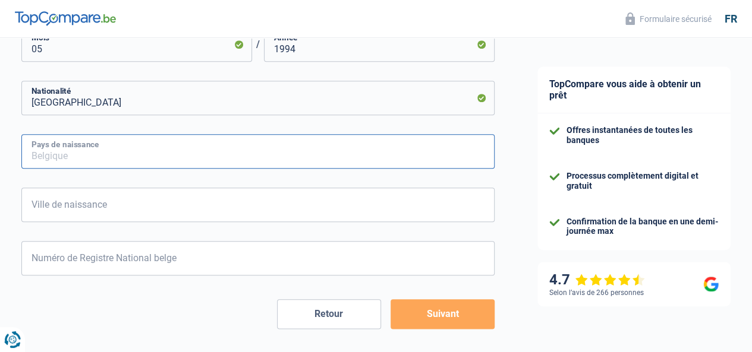
click at [114, 143] on input "Pays de naissance" at bounding box center [257, 151] width 473 height 34
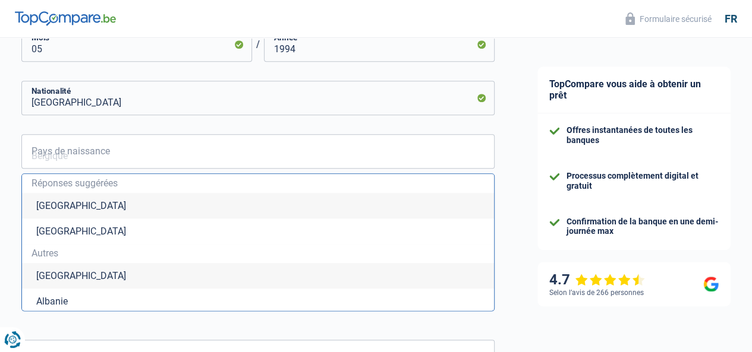
click at [92, 201] on li "Belgique" at bounding box center [258, 206] width 472 height 26
type input "Belgique"
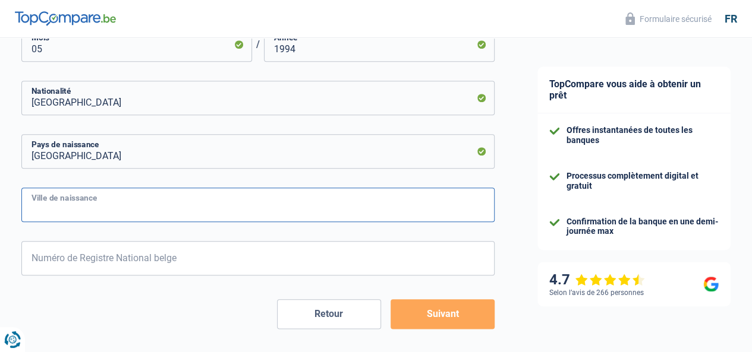
click at [86, 216] on input "Ville de naissance" at bounding box center [257, 205] width 473 height 34
type input "b"
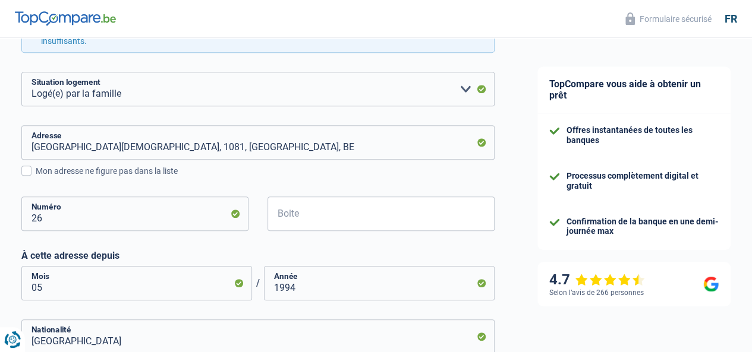
scroll to position [238, 0]
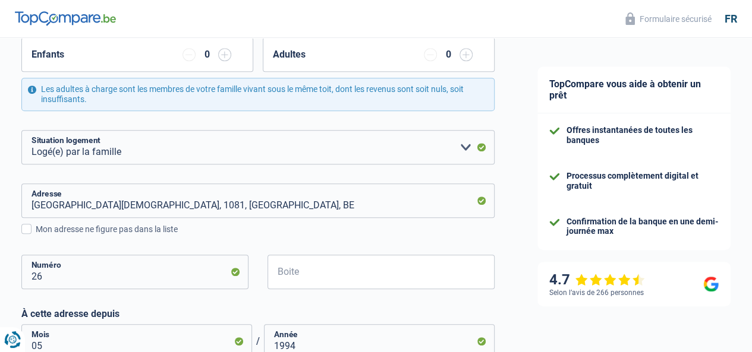
type input "Jette"
click at [360, 265] on input "Boite" at bounding box center [380, 272] width 227 height 34
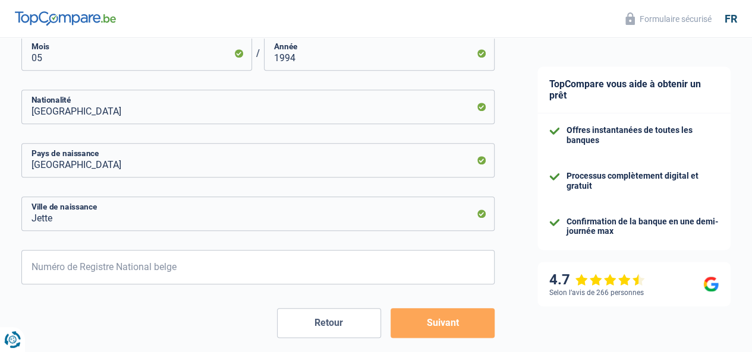
scroll to position [579, 0]
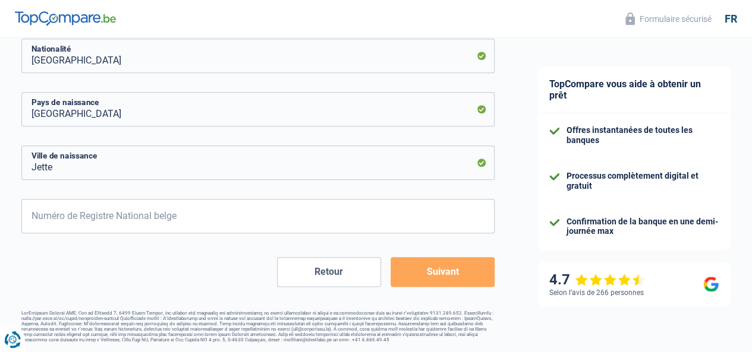
type input "1"
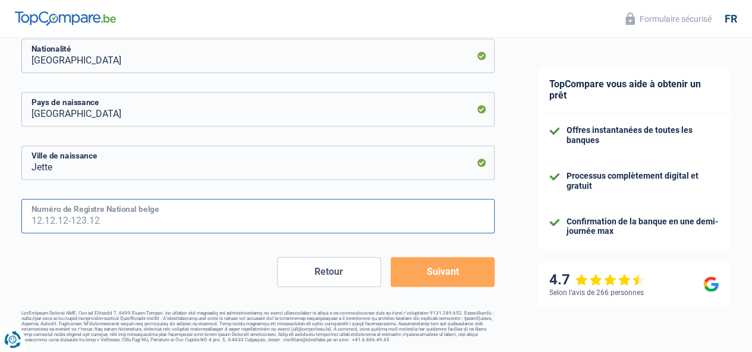
click at [221, 221] on input "Numéro de Registre National belge" at bounding box center [257, 216] width 473 height 34
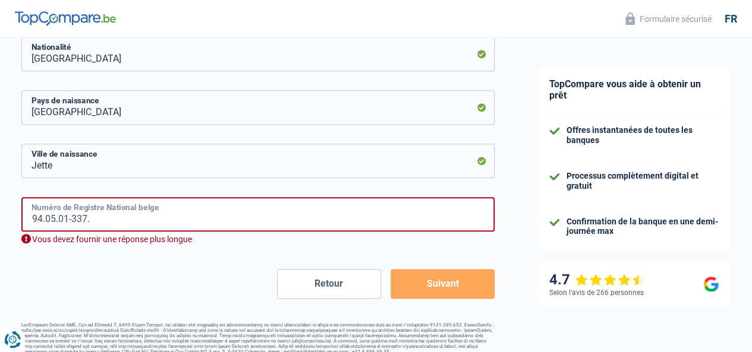
type input "94.05.01-337.9"
type input "5"
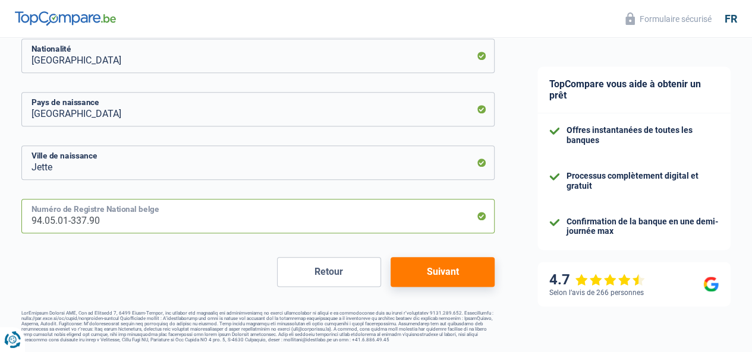
type input "94.05.01-337.90"
click at [421, 266] on button "Suivant" at bounding box center [442, 272] width 104 height 30
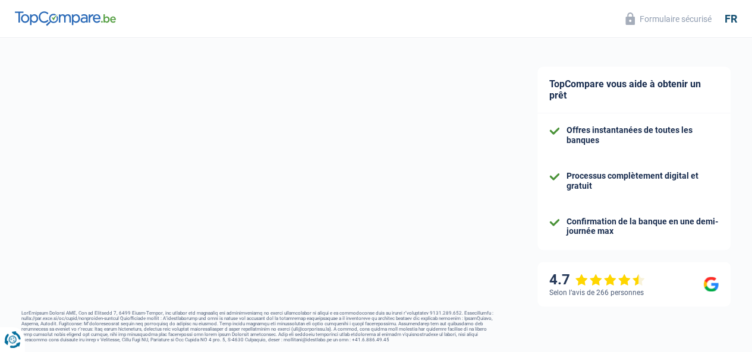
select select "netSalary"
select select "mealVouchers"
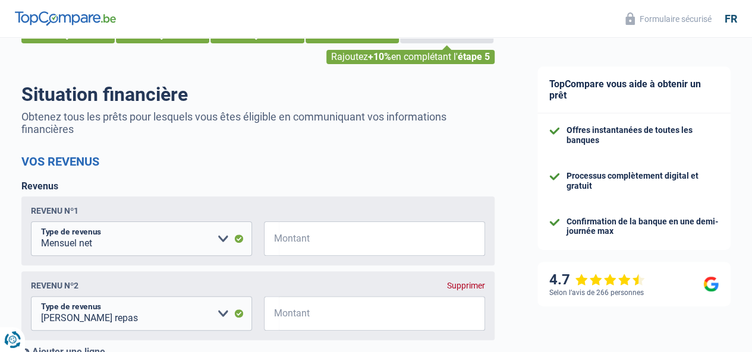
scroll to position [119, 0]
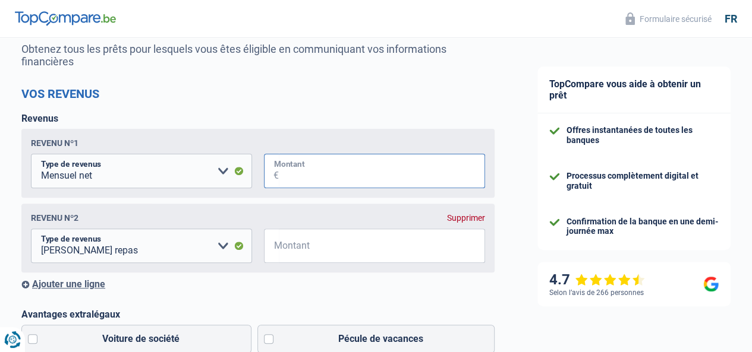
click at [314, 166] on input "Montant" at bounding box center [382, 171] width 206 height 34
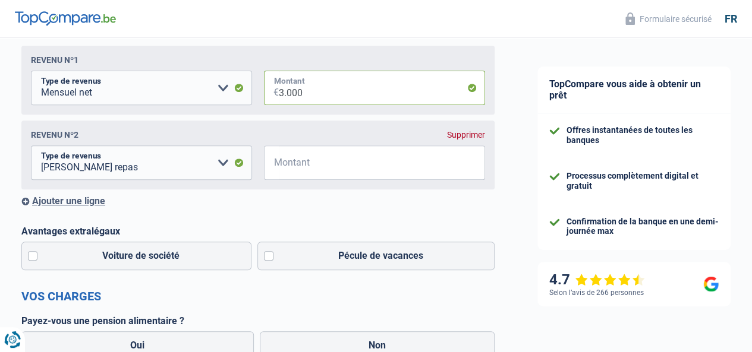
scroll to position [238, 0]
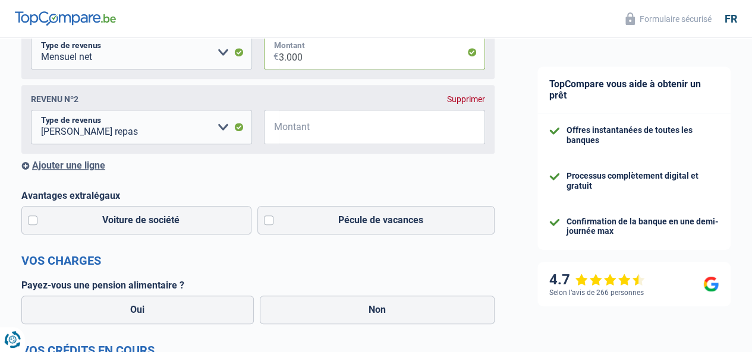
type input "3.000"
click at [458, 98] on div "Supprimer" at bounding box center [466, 99] width 38 height 10
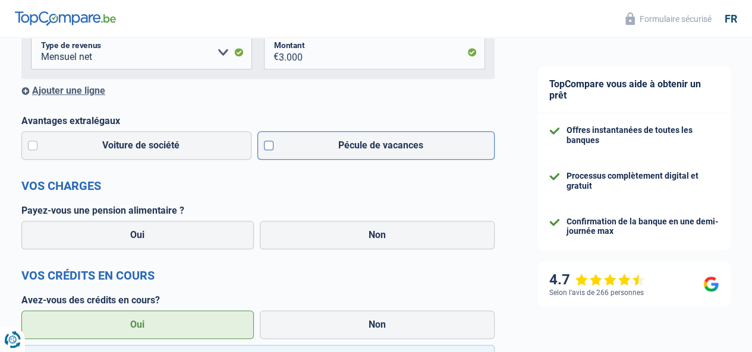
click at [333, 146] on label "Pécule de vacances" at bounding box center [376, 145] width 238 height 29
click at [333, 146] on input "Pécule de vacances" at bounding box center [376, 145] width 238 height 29
checkbox input "true"
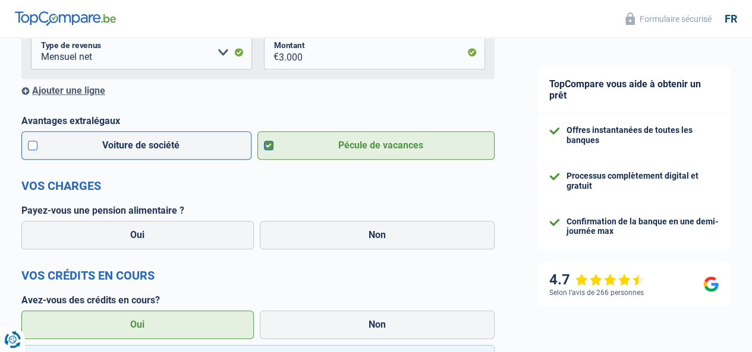
scroll to position [297, 0]
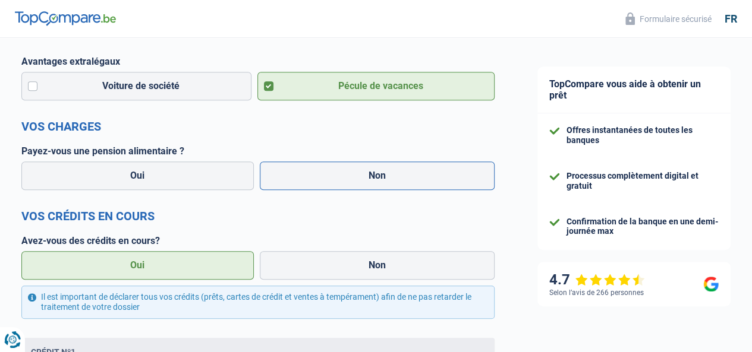
click at [299, 174] on label "Non" at bounding box center [377, 176] width 235 height 29
click at [299, 174] on input "Non" at bounding box center [377, 176] width 235 height 29
radio input "true"
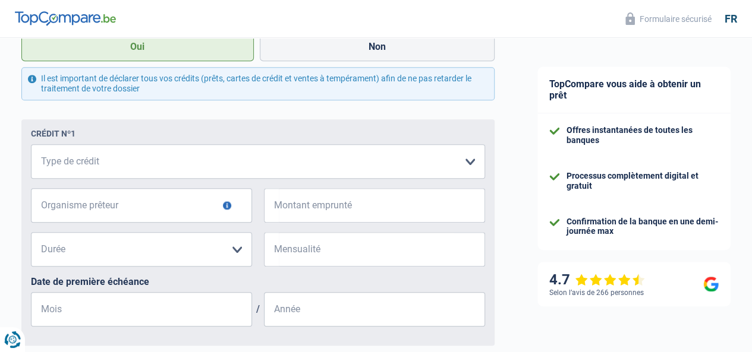
scroll to position [535, 0]
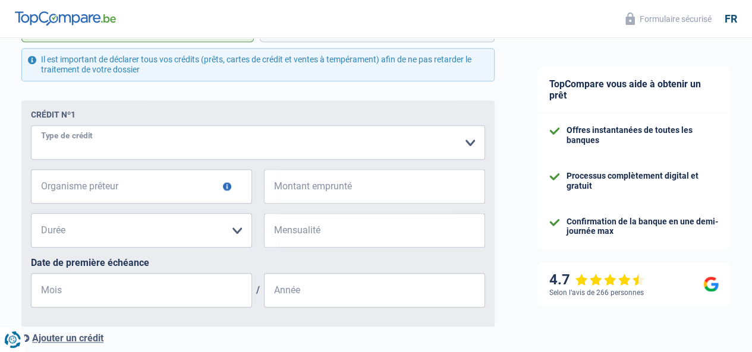
click at [152, 143] on select "Carte ou ouverture de crédit Prêt hypothécaire Vente à tempérament Prêt à tempé…" at bounding box center [258, 142] width 454 height 34
select select "carLoan"
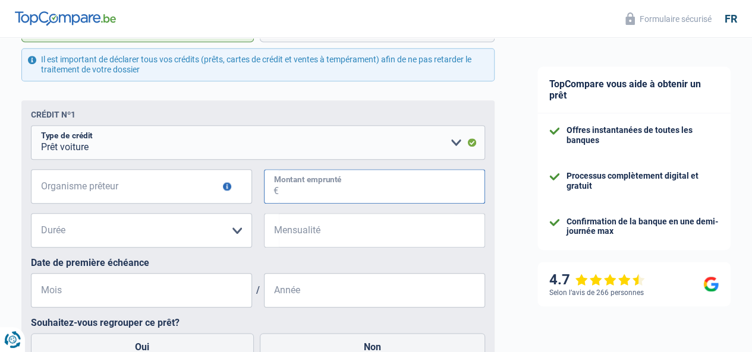
click at [301, 183] on input "Montant emprunté" at bounding box center [382, 186] width 206 height 34
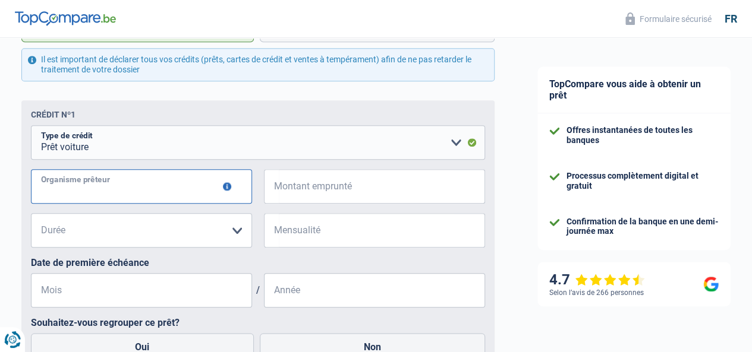
click at [204, 192] on input "Organisme prêteur" at bounding box center [141, 186] width 221 height 34
type input "ALPHACREDIT"
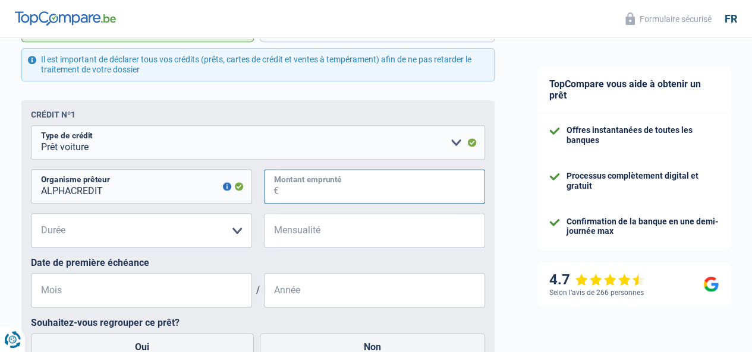
click at [335, 180] on input "Montant emprunté" at bounding box center [382, 186] width 206 height 34
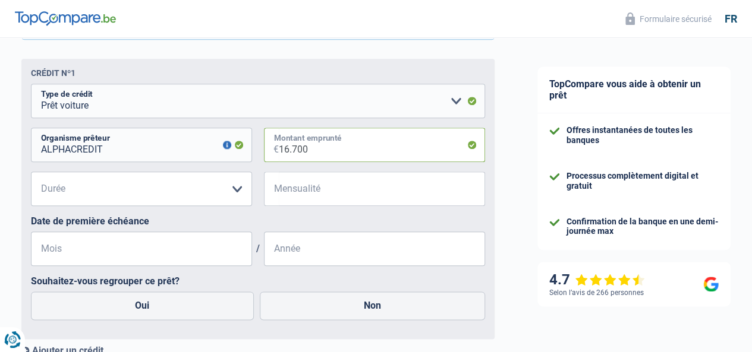
scroll to position [594, 0]
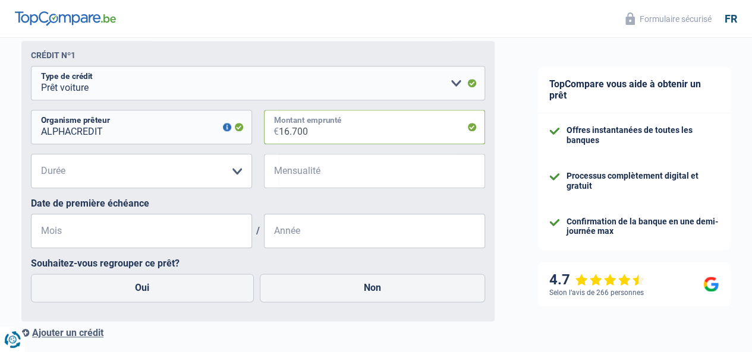
type input "16.700"
click at [128, 184] on select "12 mois 18 mois 24 mois 30 mois 36 mois 42 mois 48 mois 60 mois 72 mois 84 mois…" at bounding box center [141, 171] width 221 height 34
click at [128, 175] on select "12 mois 18 mois 24 mois 30 mois 36 mois 42 mois 48 mois 60 mois 72 mois 84 mois…" at bounding box center [141, 171] width 221 height 34
click at [128, 174] on select "12 mois 18 mois 24 mois 30 mois 36 mois 42 mois 48 mois 60 mois 72 mois 84 mois…" at bounding box center [141, 171] width 221 height 34
select select "60"
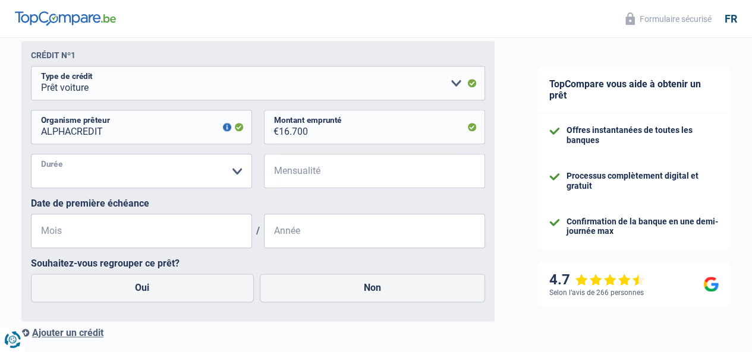
click at [41, 156] on select "12 mois 18 mois 24 mois 30 mois 36 mois 42 mois 48 mois 60 mois 72 mois 84 mois…" at bounding box center [141, 171] width 221 height 34
click at [368, 182] on input "Mensualité" at bounding box center [382, 171] width 206 height 34
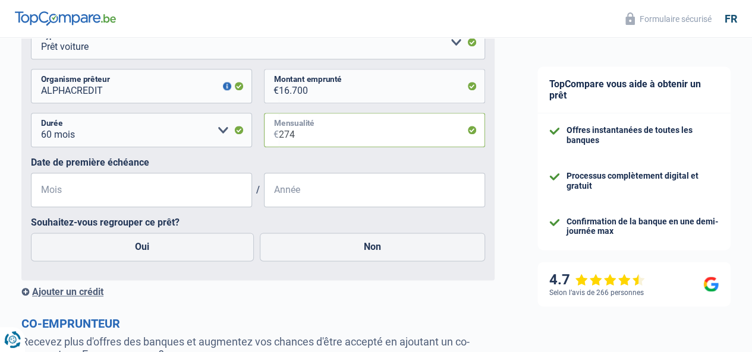
scroll to position [654, 0]
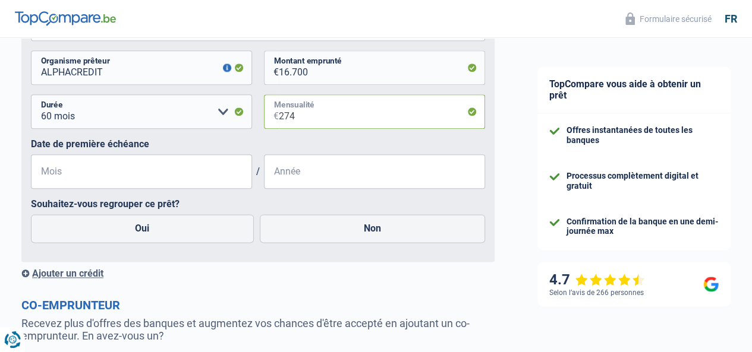
type input "274"
click at [169, 173] on input "Mois" at bounding box center [141, 171] width 221 height 34
click at [191, 224] on label "Oui" at bounding box center [142, 229] width 223 height 29
click at [191, 224] on input "Oui" at bounding box center [142, 229] width 223 height 29
radio input "true"
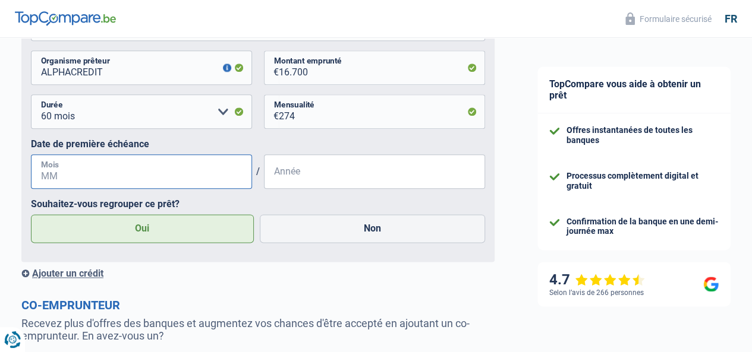
click at [94, 181] on input "Mois" at bounding box center [141, 171] width 221 height 34
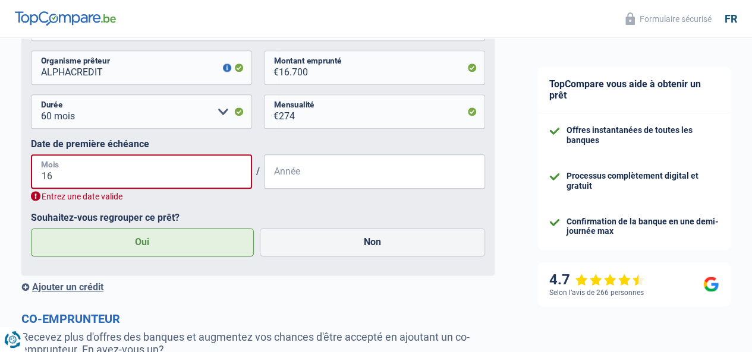
type input "1"
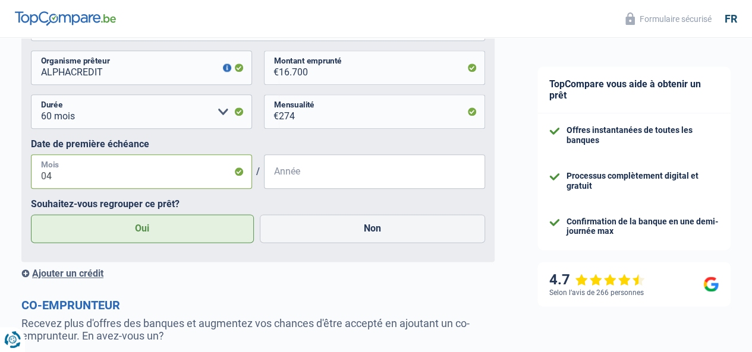
click at [102, 176] on input "04" at bounding box center [141, 171] width 221 height 34
type input "03"
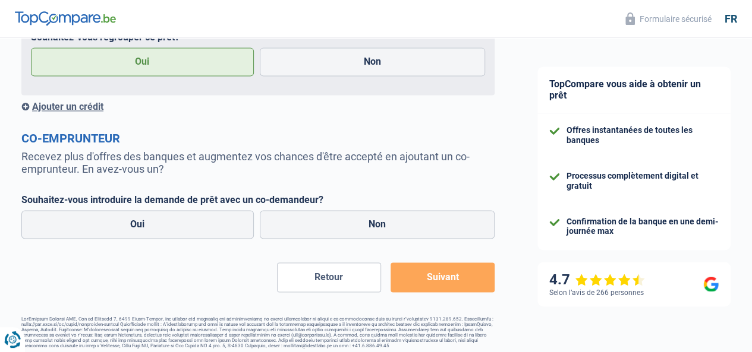
scroll to position [831, 0]
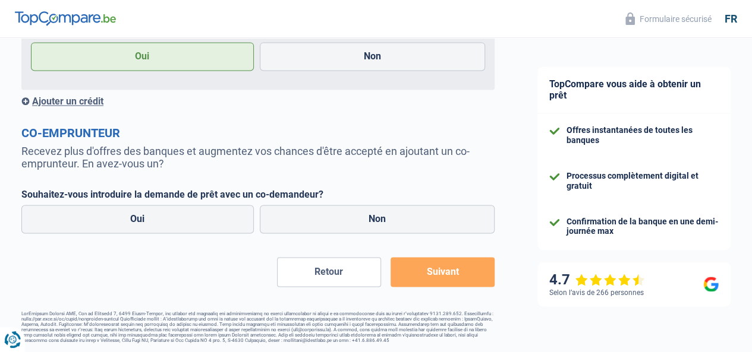
type input "2024"
click at [386, 216] on label "Non" at bounding box center [377, 219] width 235 height 29
click at [386, 216] on input "Non" at bounding box center [377, 219] width 235 height 29
radio input "true"
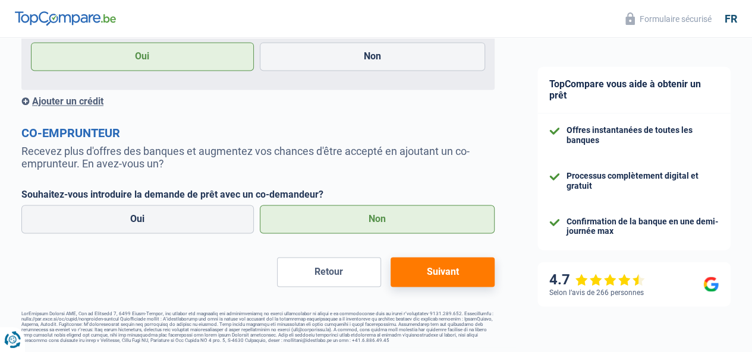
click at [404, 269] on button "Suivant" at bounding box center [442, 272] width 104 height 30
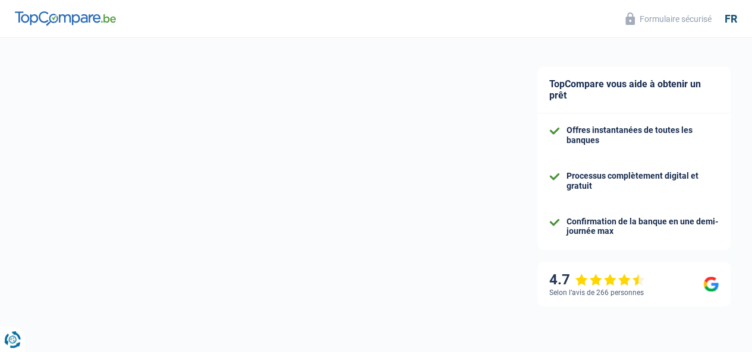
select select "refinancing"
select select "60"
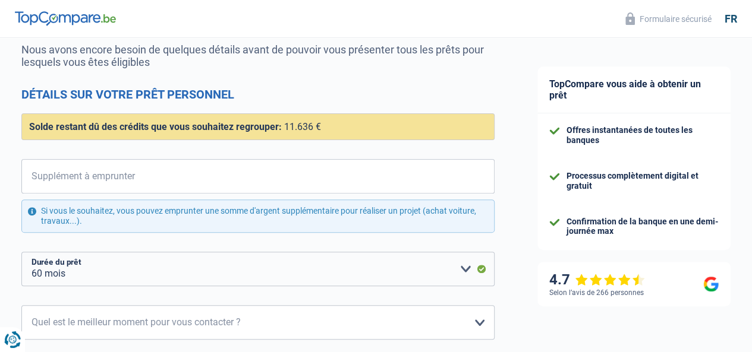
scroll to position [119, 0]
click at [94, 171] on input "Supplément à emprunter" at bounding box center [265, 176] width 458 height 34
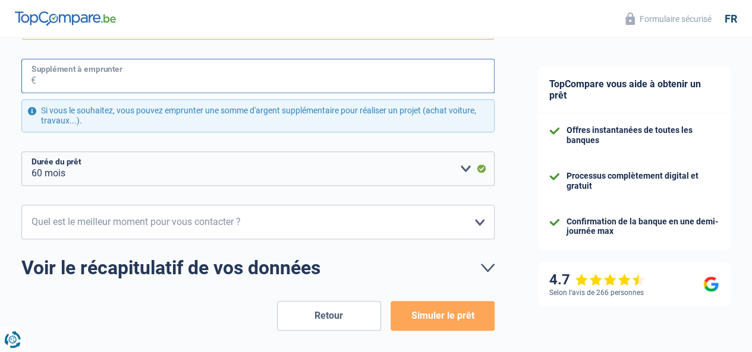
scroll to position [238, 0]
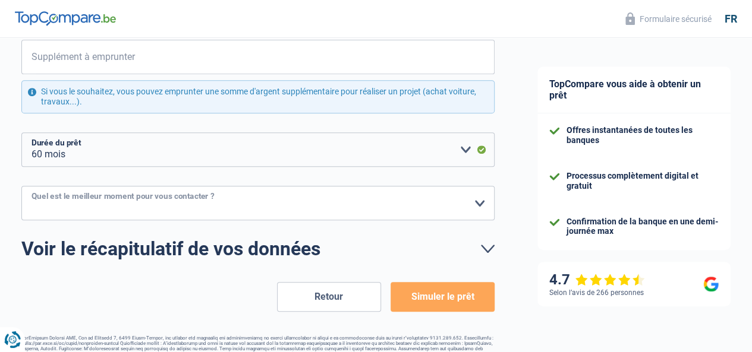
click at [111, 203] on select "10h-12h 12h-14h 14h-16h 16h-18h Veuillez sélectionner une option" at bounding box center [257, 203] width 473 height 34
select select "16-18"
click at [31, 186] on select "10h-12h 12h-14h 14h-16h 16h-18h Veuillez sélectionner une option" at bounding box center [257, 203] width 473 height 34
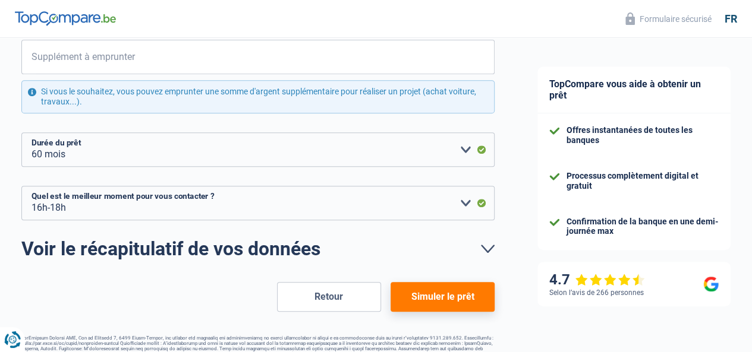
click at [433, 290] on button "Simuler le prêt" at bounding box center [442, 297] width 104 height 30
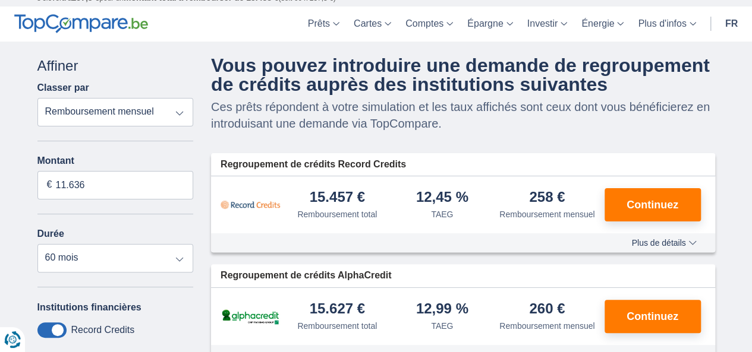
scroll to position [59, 0]
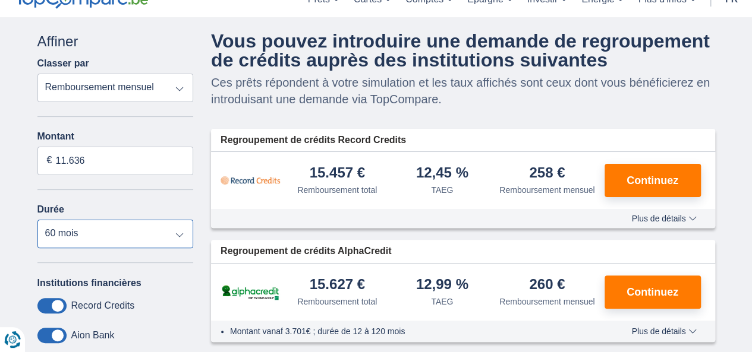
click at [89, 235] on select "12 mois 18 mois 24 mois 30 mois 36 mois 42 mois 48 mois 60 mois" at bounding box center [115, 234] width 156 height 29
select select "48"
click at [37, 220] on select "12 mois 18 mois 24 mois 30 mois 36 mois 42 mois 48 mois 60 mois" at bounding box center [115, 234] width 156 height 29
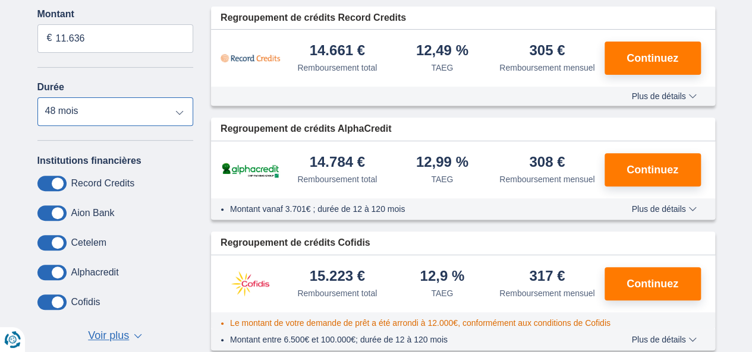
scroll to position [297, 0]
